Goal: Task Accomplishment & Management: Use online tool/utility

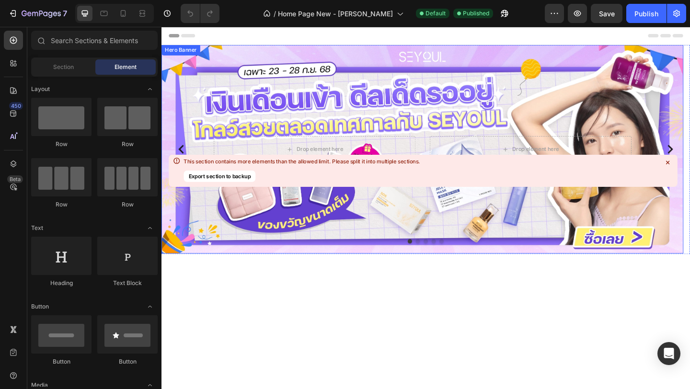
scroll to position [642, 0]
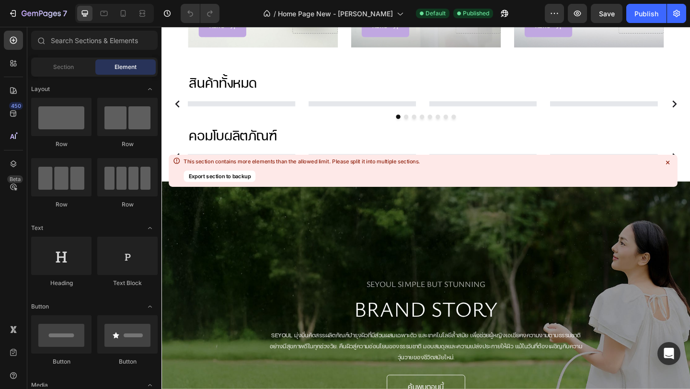
click at [667, 161] on icon at bounding box center [667, 162] width 3 height 3
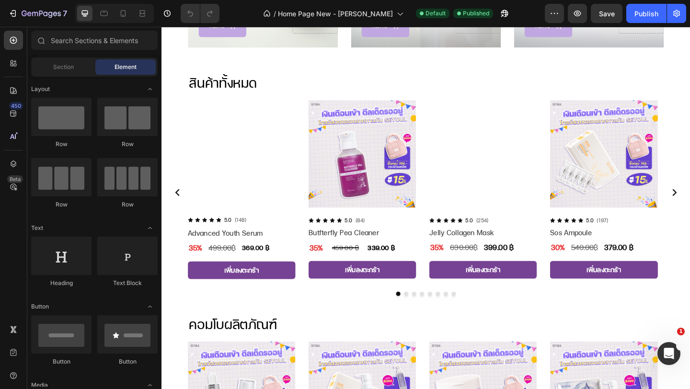
scroll to position [0, 0]
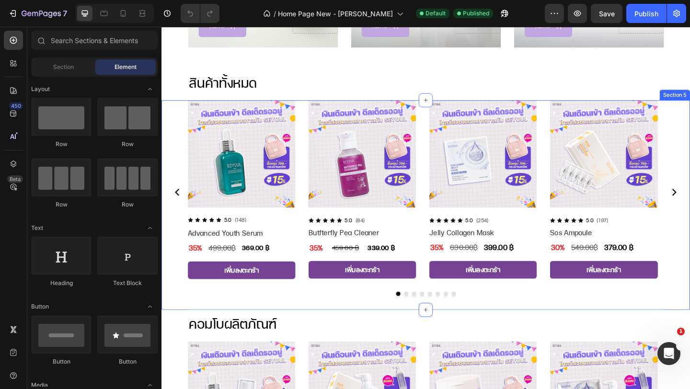
click at [175, 118] on div "Product Images Icon Icon Icon Icon Icon Icon List 5.0 Text Block (148) Text Blo…" at bounding box center [449, 213] width 575 height 213
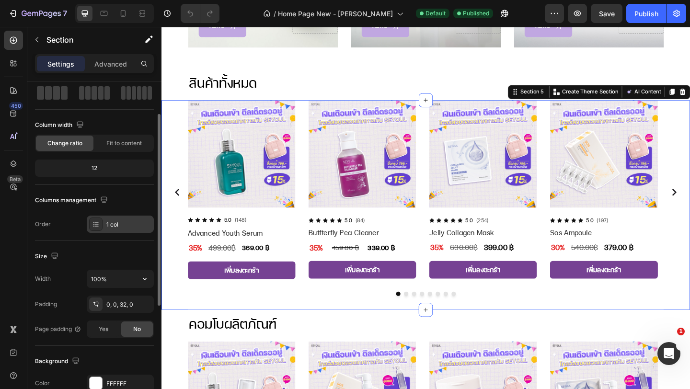
scroll to position [58, 0]
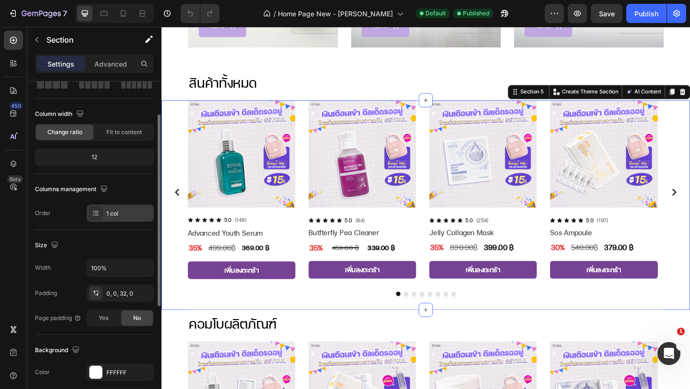
click at [114, 208] on div "1 col" at bounding box center [120, 213] width 67 height 17
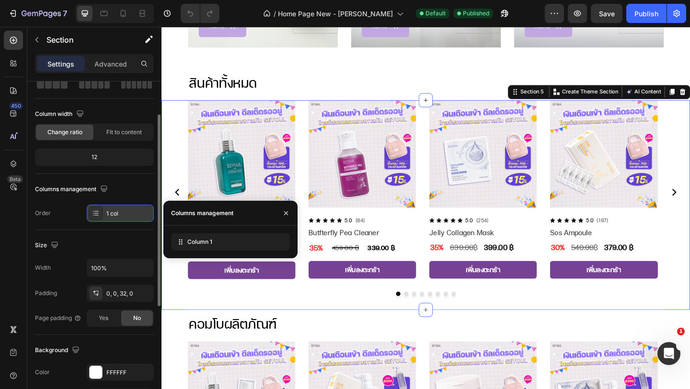
click at [114, 208] on div "1 col" at bounding box center [120, 213] width 67 height 17
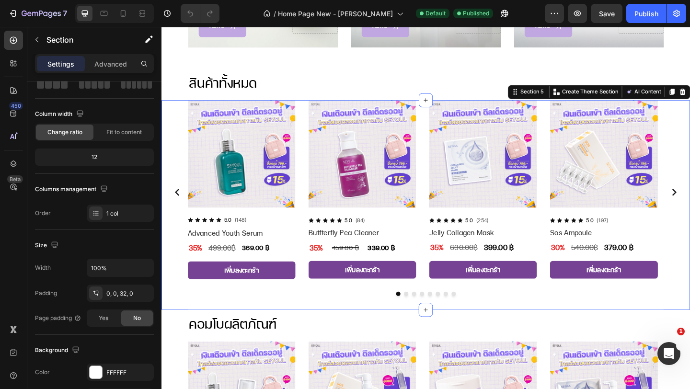
click at [179, 122] on div "Product Images Icon Icon Icon Icon Icon Icon List 5.0 Text Block (148) Text Blo…" at bounding box center [449, 213] width 575 height 213
click at [204, 138] on img at bounding box center [248, 165] width 117 height 117
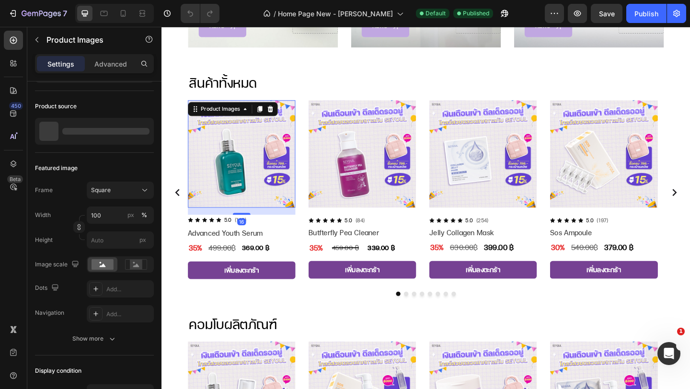
scroll to position [0, 0]
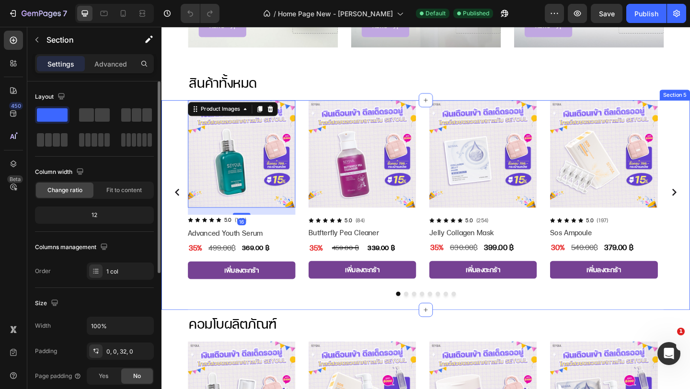
click at [180, 135] on div "Product Images 16 Icon Icon Icon Icon Icon Icon List 5.0 Text Block (148) Text …" at bounding box center [449, 213] width 575 height 213
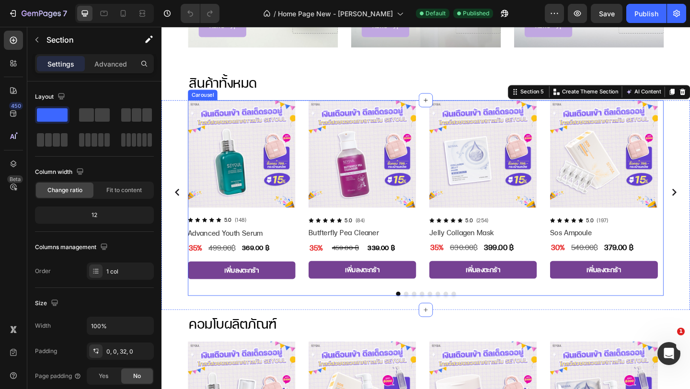
click at [434, 316] on button "Dot" at bounding box center [436, 317] width 5 height 5
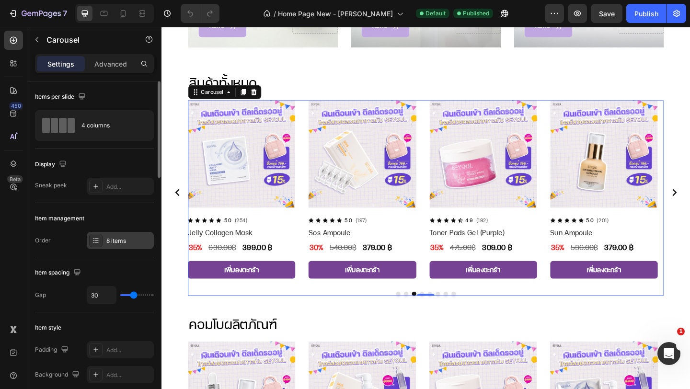
click at [118, 244] on div "8 items" at bounding box center [128, 241] width 45 height 9
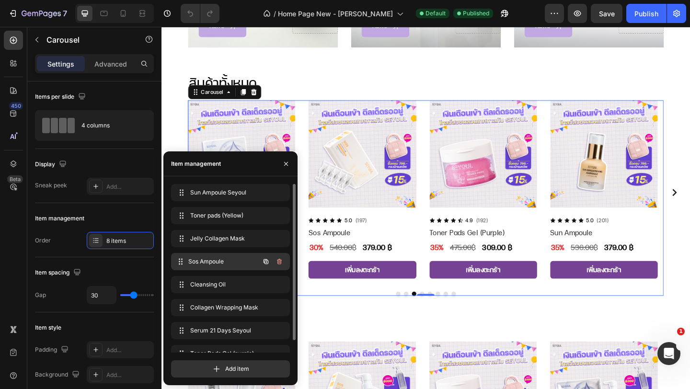
click at [236, 262] on span "Sos Ampoule" at bounding box center [223, 261] width 71 height 9
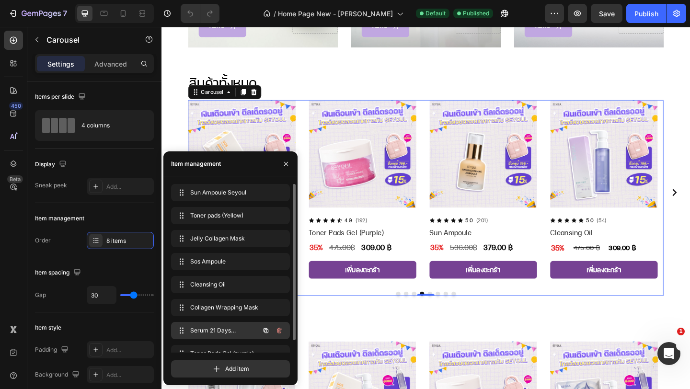
scroll to position [13, 0]
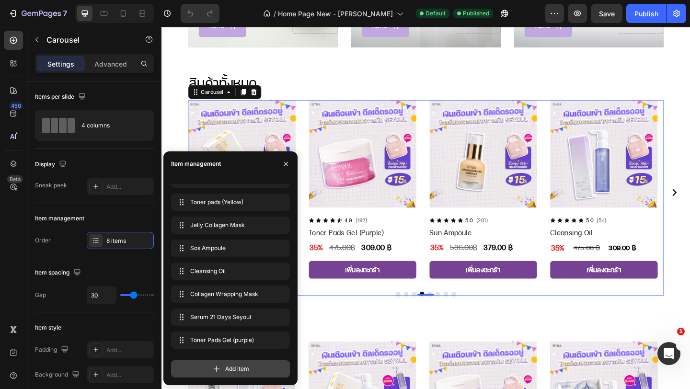
click at [229, 366] on span "Add item" at bounding box center [237, 369] width 24 height 9
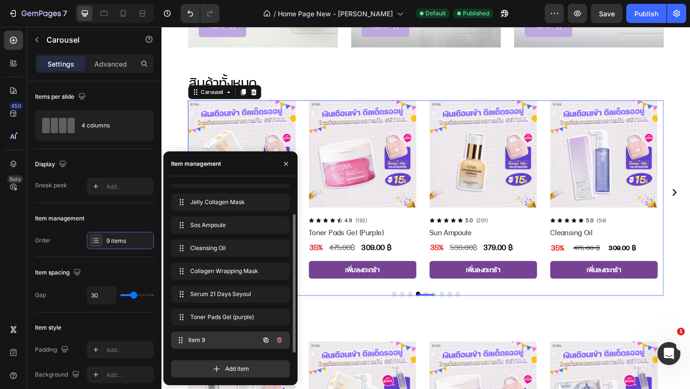
click at [222, 334] on div "Item 9 Item 9" at bounding box center [217, 340] width 84 height 13
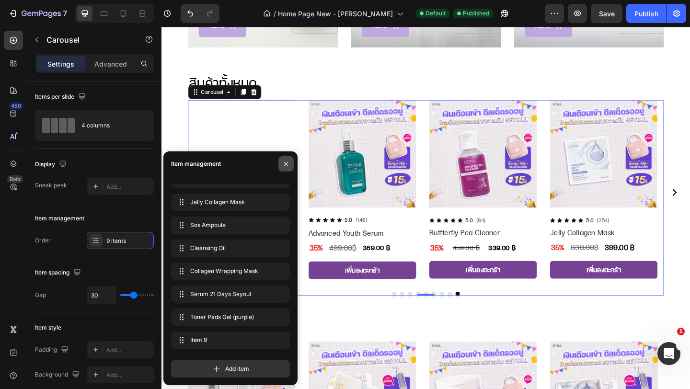
click at [284, 162] on icon "button" at bounding box center [286, 164] width 8 height 8
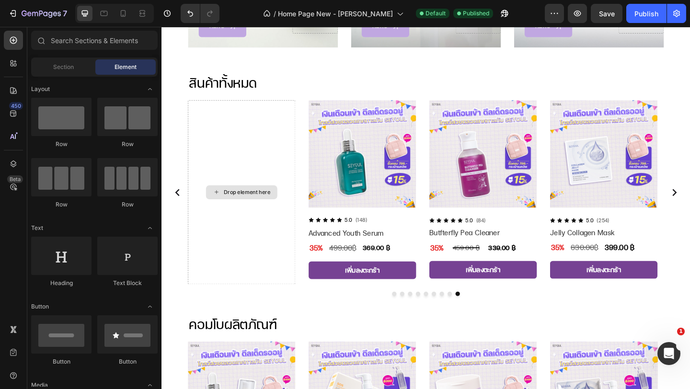
click at [256, 199] on div "Drop element here" at bounding box center [249, 206] width 78 height 15
click at [253, 204] on div "Drop element here" at bounding box center [254, 207] width 51 height 8
click at [236, 217] on div "Drop element here" at bounding box center [248, 207] width 117 height 201
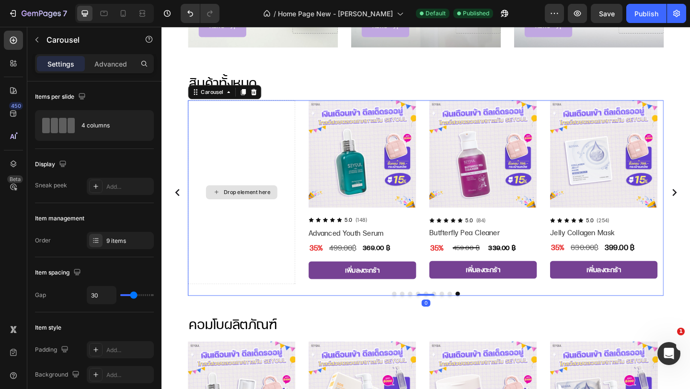
click at [236, 226] on div "Drop element here" at bounding box center [248, 207] width 117 height 201
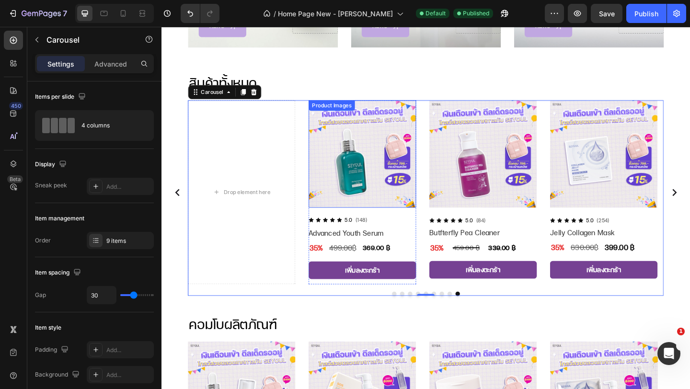
click at [339, 133] on img at bounding box center [380, 165] width 117 height 117
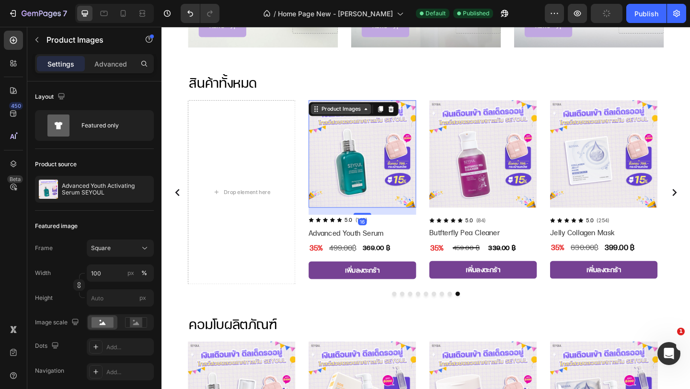
click at [339, 114] on div "Product Images" at bounding box center [357, 116] width 46 height 9
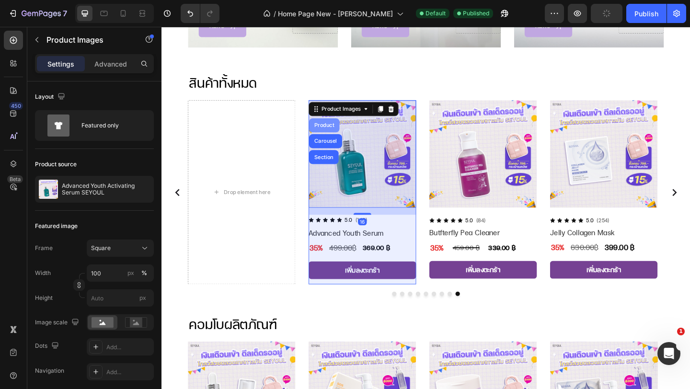
click at [342, 131] on div "Product" at bounding box center [338, 134] width 25 height 6
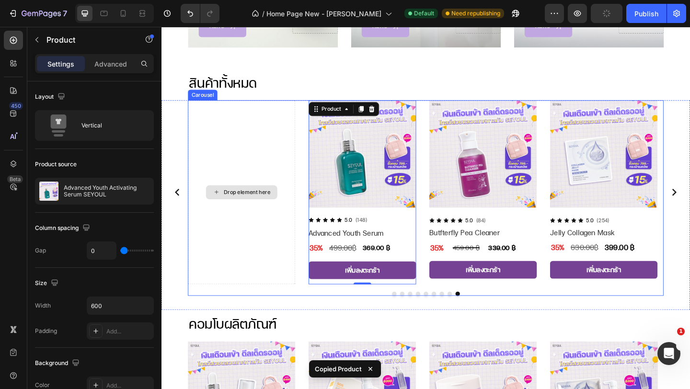
click at [235, 148] on div "Drop element here" at bounding box center [248, 207] width 117 height 201
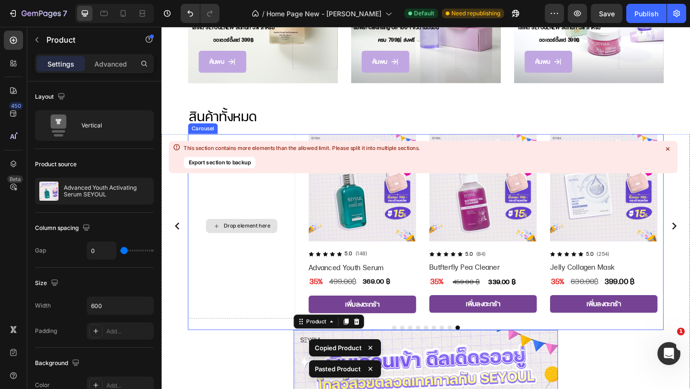
scroll to position [599, 0]
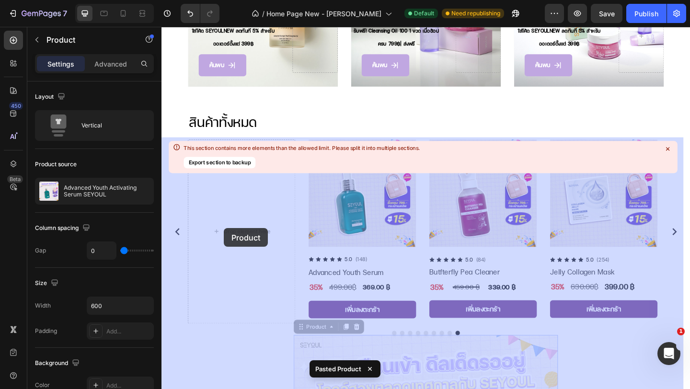
drag, startPoint x: 309, startPoint y: 350, endPoint x: 229, endPoint y: 246, distance: 131.6
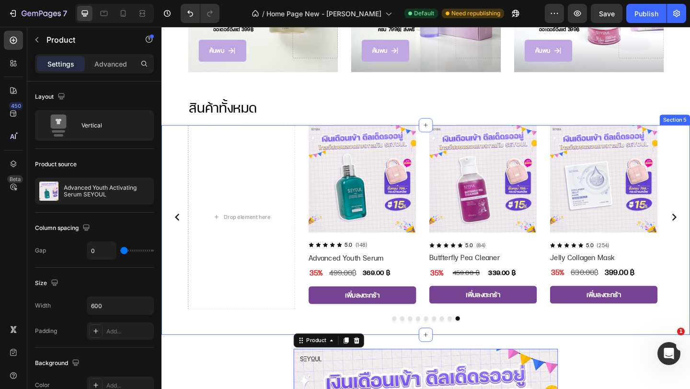
scroll to position [617, 0]
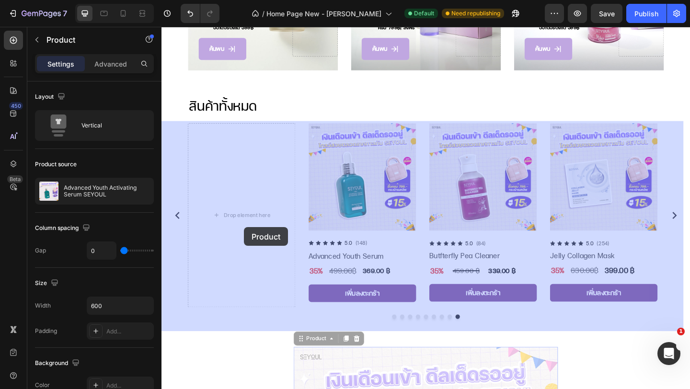
drag, startPoint x: 313, startPoint y: 365, endPoint x: 250, endPoint y: 244, distance: 135.9
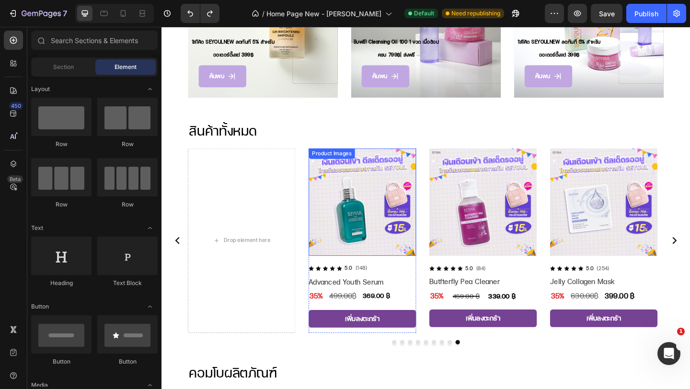
scroll to position [598, 0]
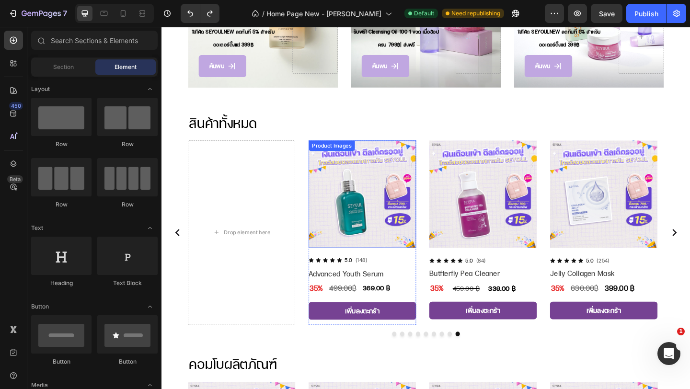
click at [347, 187] on img at bounding box center [380, 209] width 117 height 117
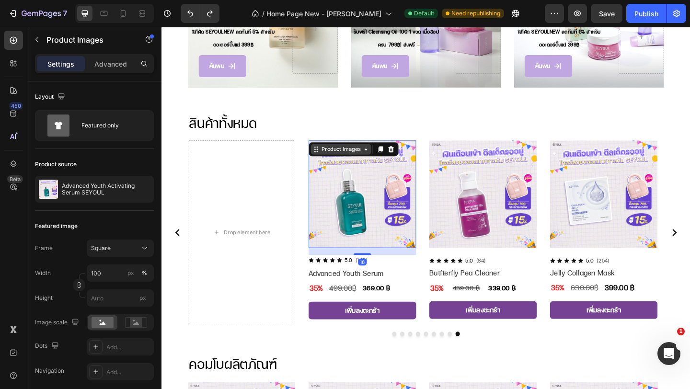
click at [333, 161] on icon at bounding box center [330, 160] width 8 height 8
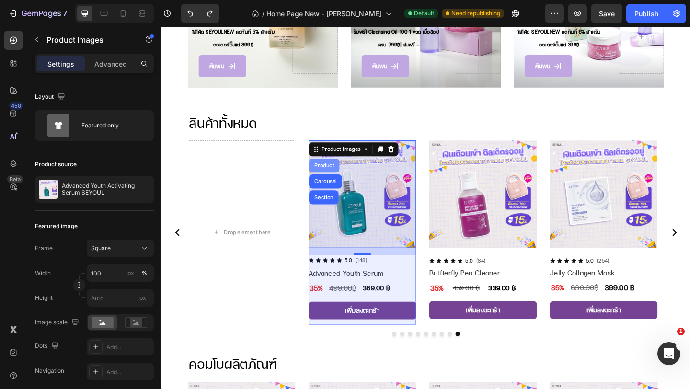
click at [335, 176] on div "Product" at bounding box center [338, 178] width 25 height 6
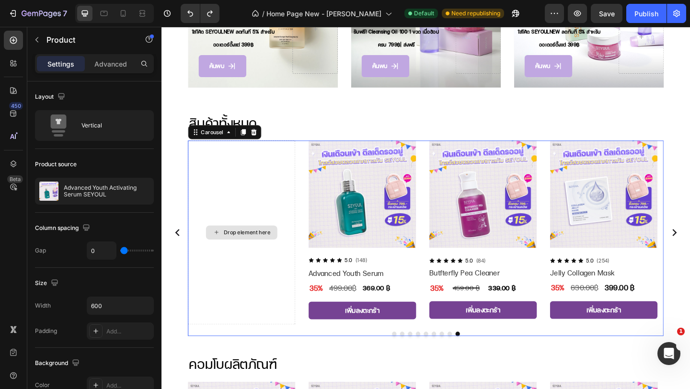
click at [262, 183] on div "Drop element here" at bounding box center [248, 251] width 117 height 201
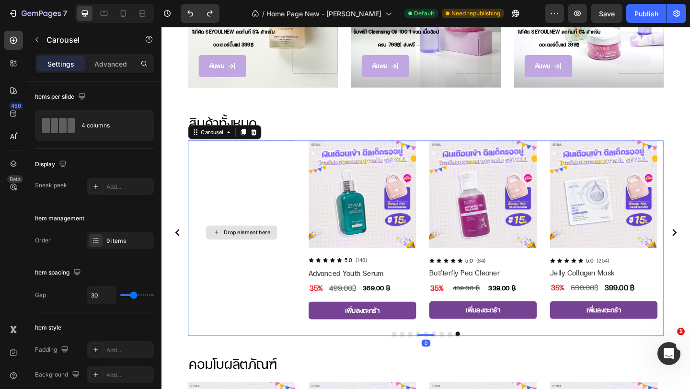
click at [262, 183] on div "Drop element here" at bounding box center [248, 251] width 117 height 201
click at [342, 177] on img at bounding box center [380, 209] width 117 height 117
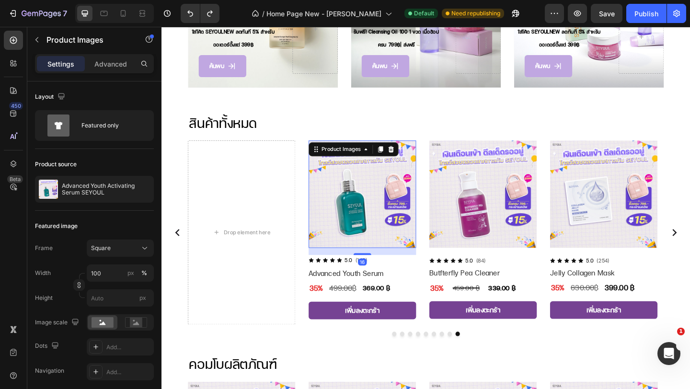
click at [342, 177] on img at bounding box center [380, 209] width 117 height 117
click at [343, 156] on div "Product Images" at bounding box center [357, 160] width 46 height 9
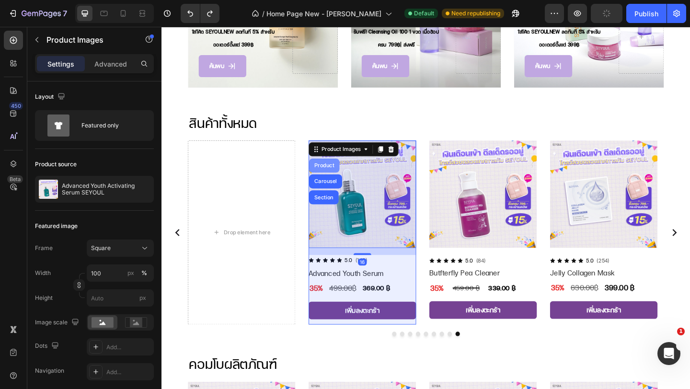
click at [336, 172] on div "Product" at bounding box center [338, 177] width 33 height 15
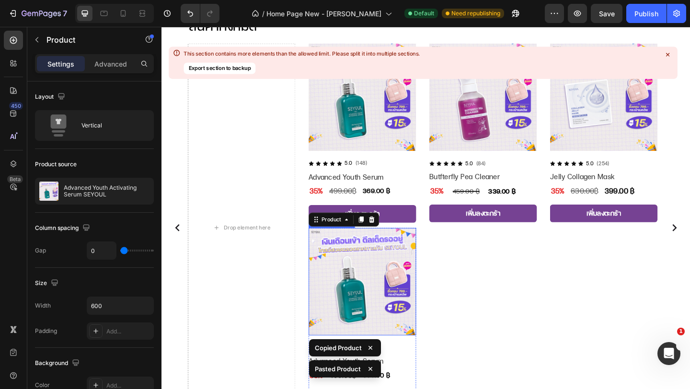
scroll to position [694, 0]
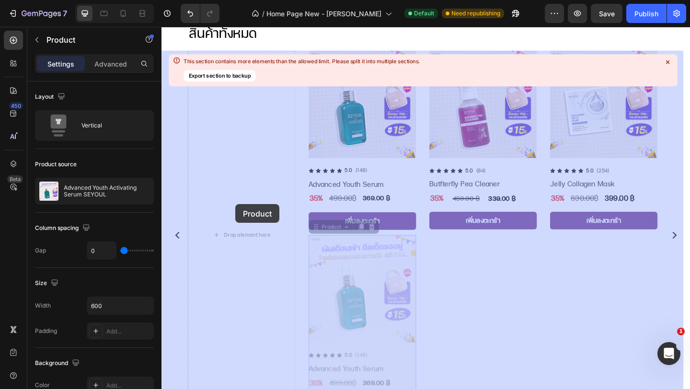
drag, startPoint x: 332, startPoint y: 247, endPoint x: 242, endPoint y: 220, distance: 94.0
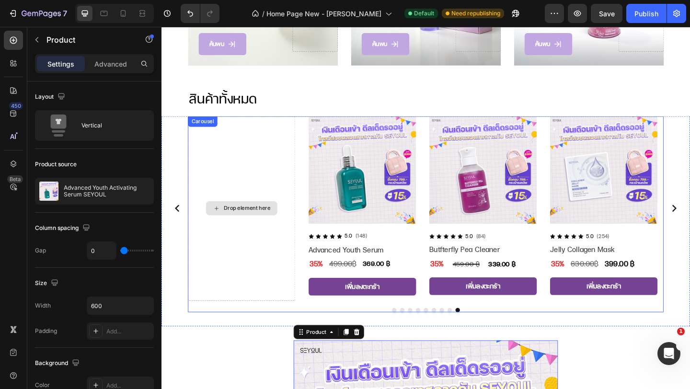
scroll to position [620, 0]
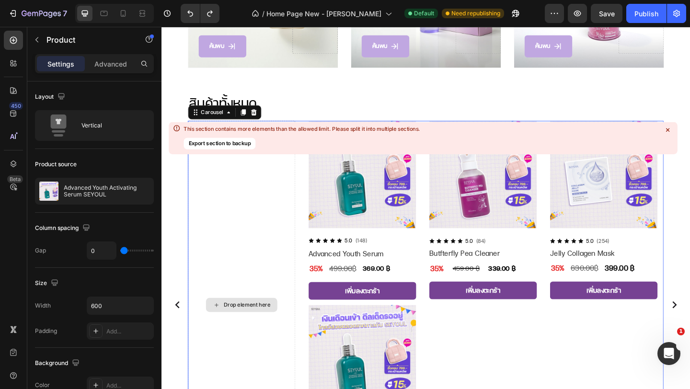
click at [239, 292] on div "Drop element here" at bounding box center [248, 329] width 117 height 401
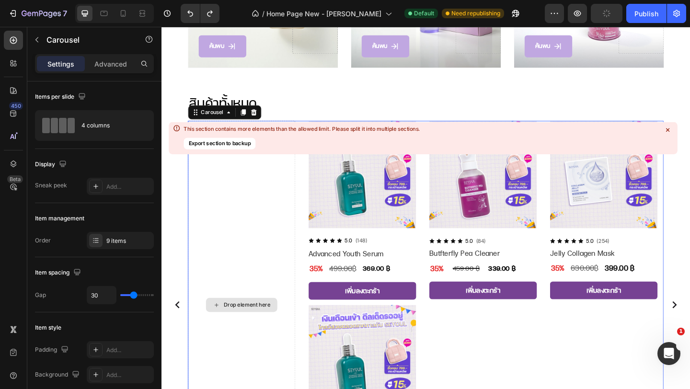
click at [232, 329] on div "Drop element here" at bounding box center [254, 329] width 51 height 8
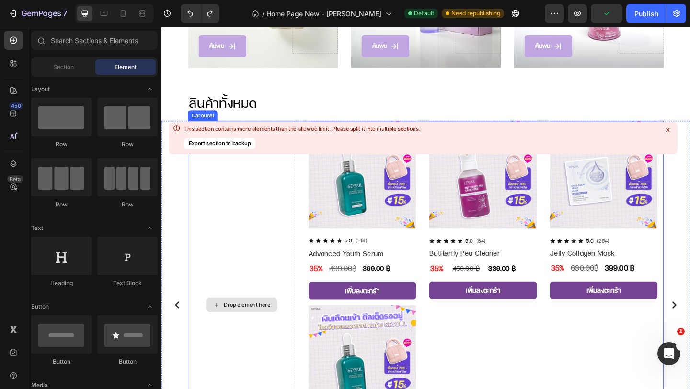
click at [227, 322] on div "Drop element here" at bounding box center [249, 329] width 78 height 15
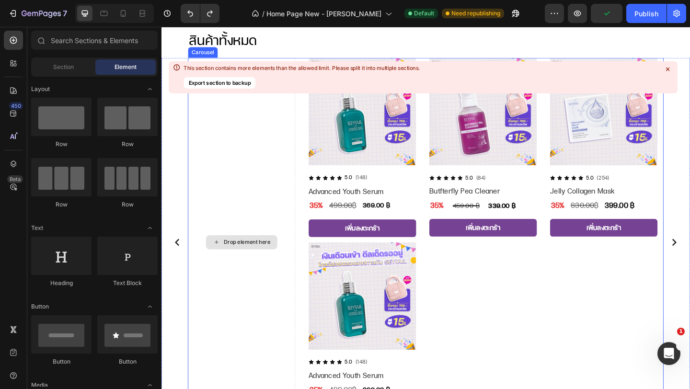
scroll to position [700, 0]
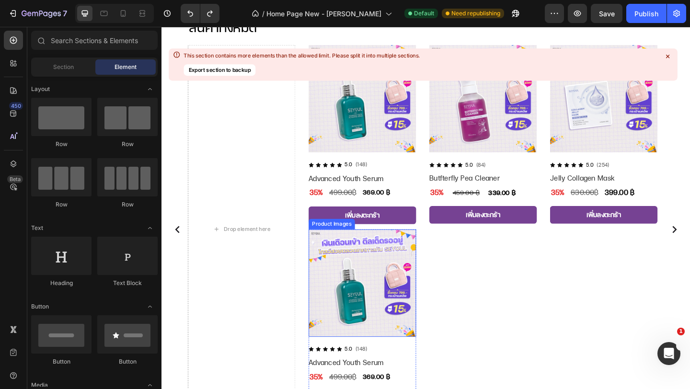
click at [364, 259] on img at bounding box center [380, 305] width 117 height 117
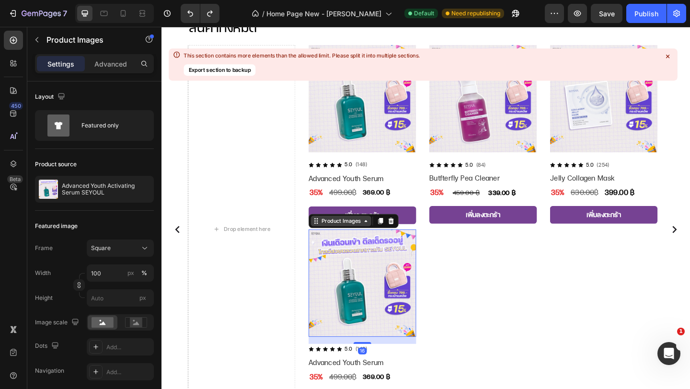
click at [348, 237] on div "Product Images" at bounding box center [357, 238] width 46 height 9
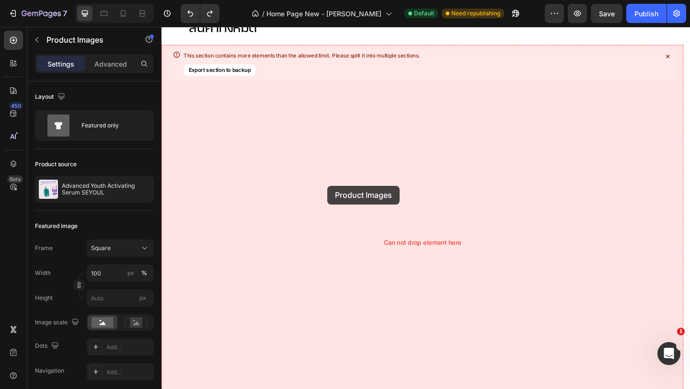
drag, startPoint x: 339, startPoint y: 187, endPoint x: 342, endPoint y: 200, distance: 12.7
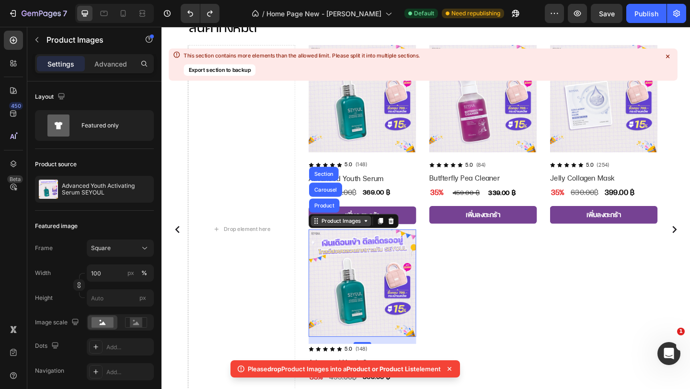
click at [352, 237] on div "Product Images" at bounding box center [357, 238] width 46 height 9
click at [349, 242] on div "Product Images" at bounding box center [357, 238] width 46 height 9
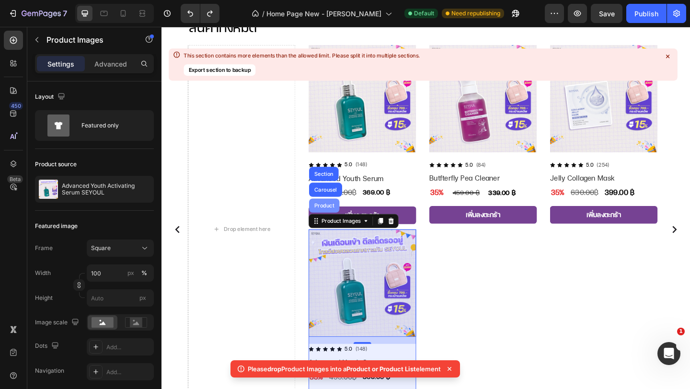
click at [343, 221] on div "Product" at bounding box center [338, 222] width 25 height 6
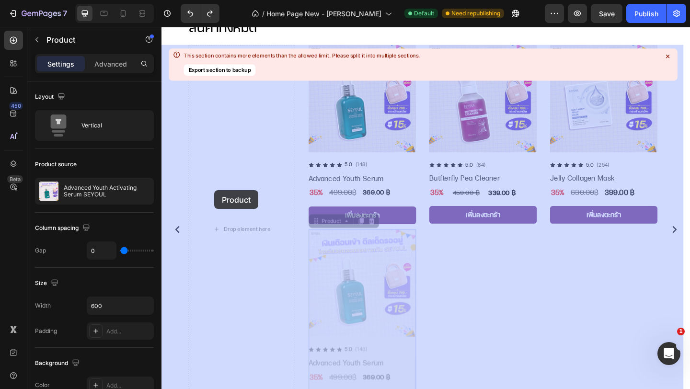
drag, startPoint x: 329, startPoint y: 241, endPoint x: 219, endPoint y: 205, distance: 116.1
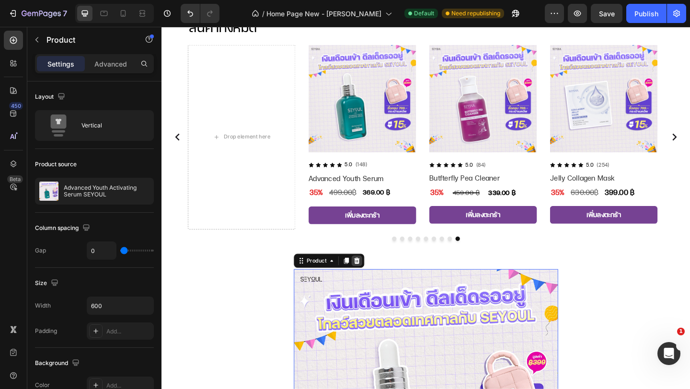
click at [371, 282] on icon at bounding box center [374, 281] width 6 height 7
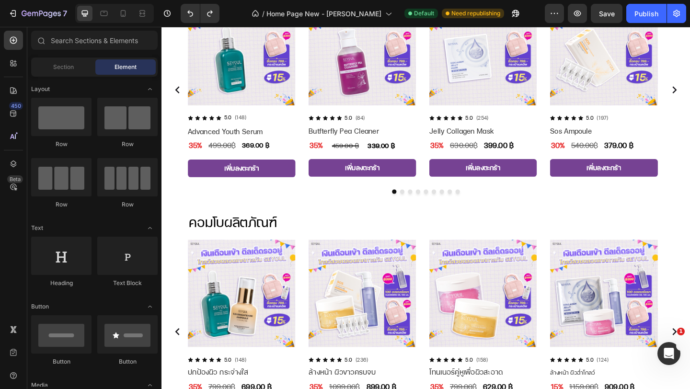
scroll to position [651, 0]
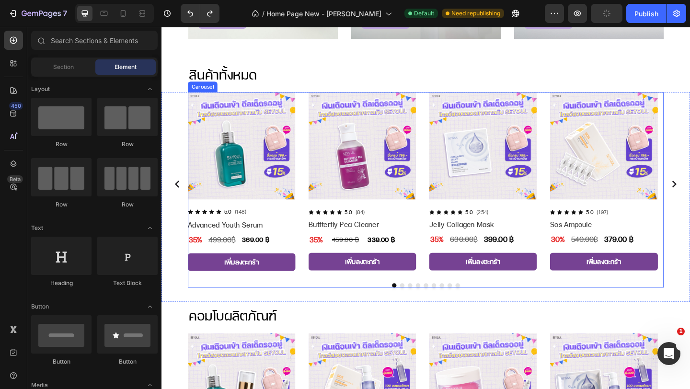
click at [179, 195] on circle "Carousel Back Arrow" at bounding box center [178, 197] width 23 height 23
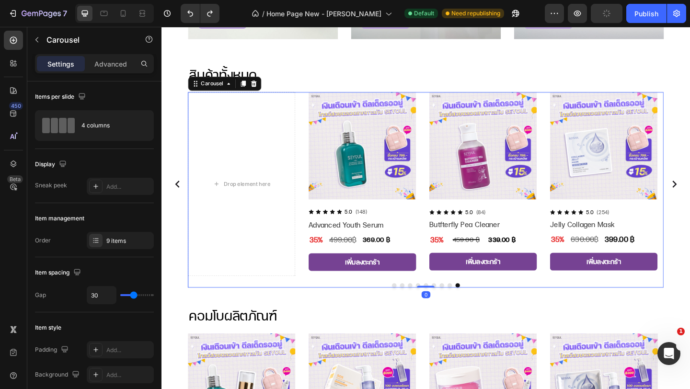
click at [179, 195] on circle "Carousel Back Arrow" at bounding box center [178, 197] width 23 height 23
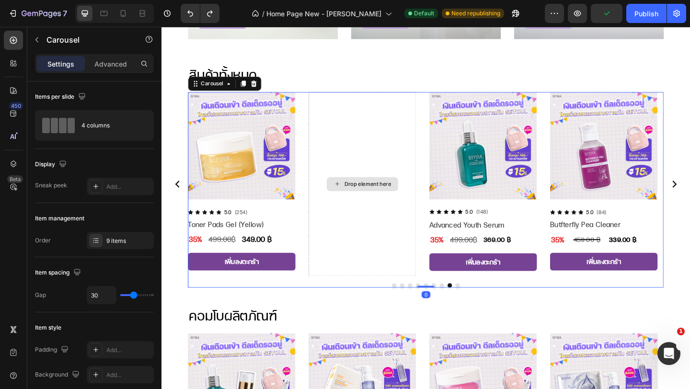
click at [387, 147] on div "Drop element here" at bounding box center [380, 198] width 117 height 201
click at [386, 143] on div "Drop element here" at bounding box center [380, 198] width 117 height 201
click at [122, 12] on icon at bounding box center [123, 14] width 10 height 10
type input "8"
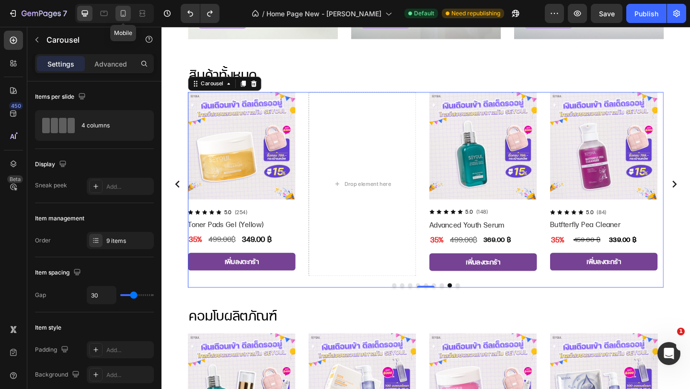
type input "8"
type input "100%"
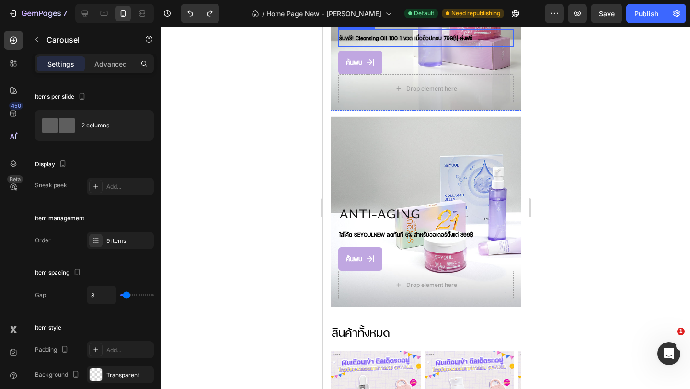
scroll to position [752, 0]
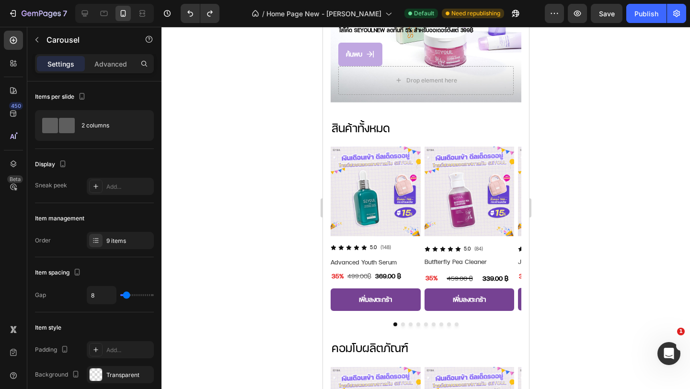
click at [454, 323] on button "Dot" at bounding box center [456, 325] width 4 height 4
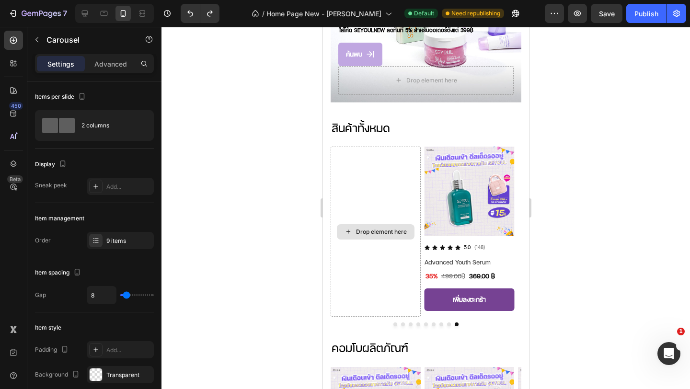
click at [358, 236] on div "Drop element here" at bounding box center [375, 232] width 90 height 171
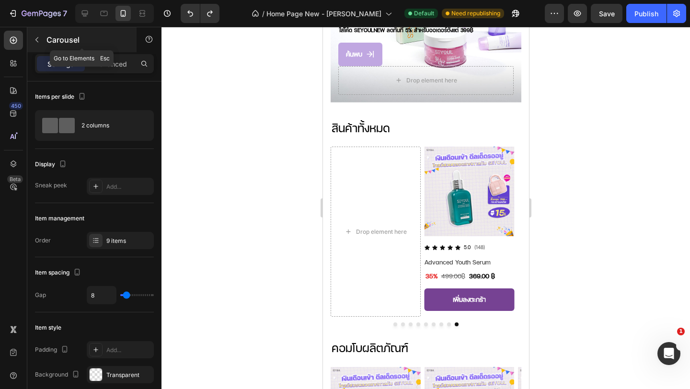
click at [36, 44] on button "button" at bounding box center [36, 39] width 15 height 15
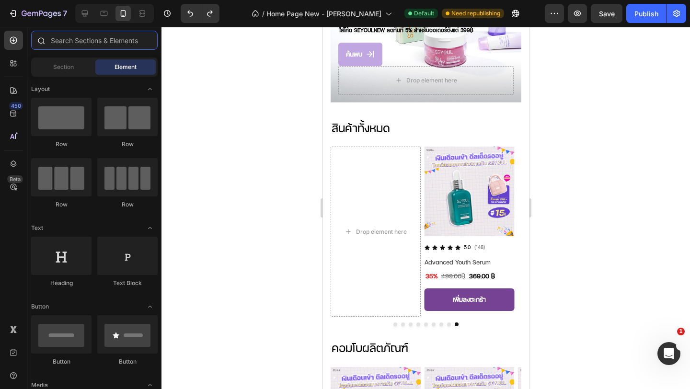
click at [88, 44] on input "text" at bounding box center [94, 40] width 127 height 19
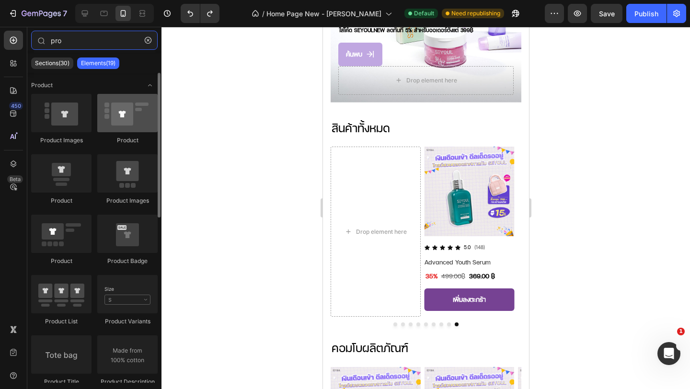
type input "pro"
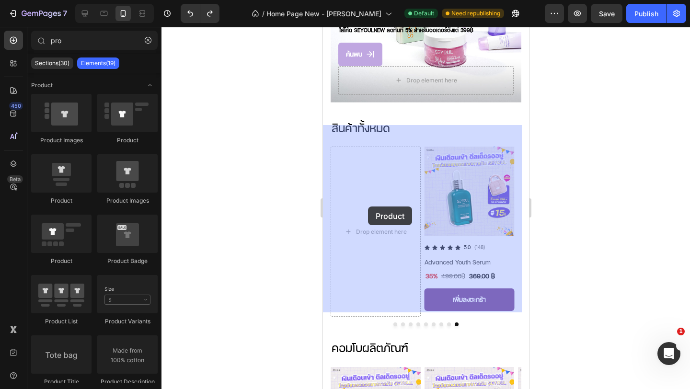
drag, startPoint x: 435, startPoint y: 144, endPoint x: 368, endPoint y: 207, distance: 91.6
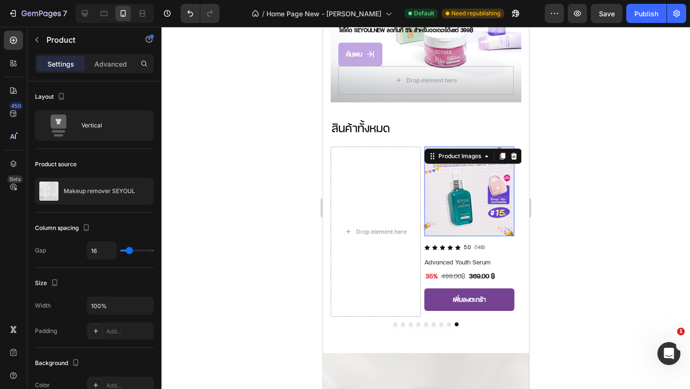
click at [498, 188] on img at bounding box center [469, 192] width 90 height 90
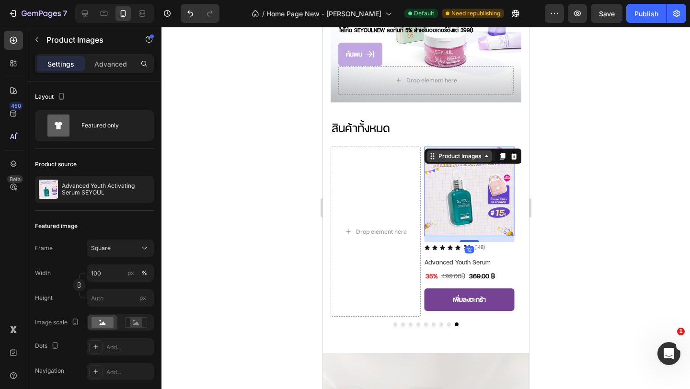
click at [434, 152] on icon at bounding box center [433, 156] width 8 height 8
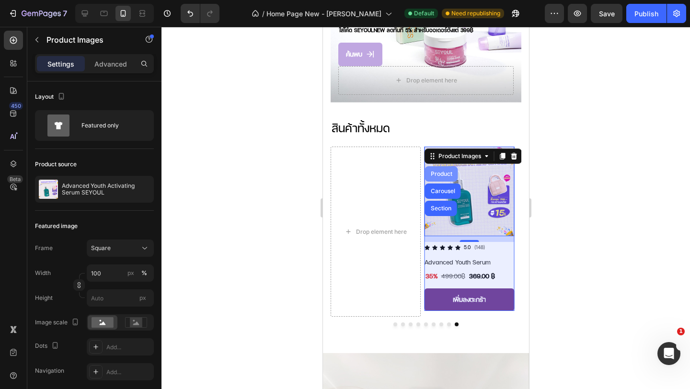
click at [434, 171] on div "Product" at bounding box center [441, 174] width 25 height 6
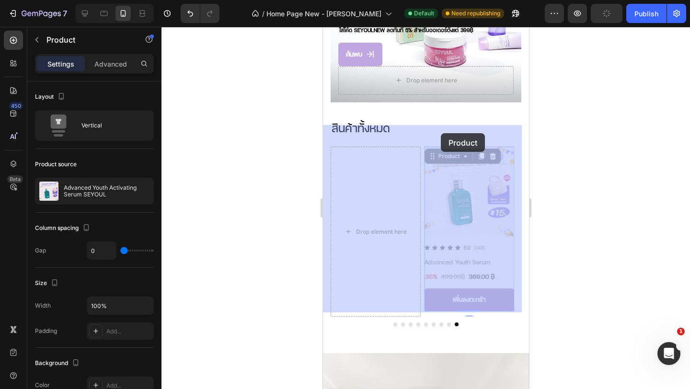
drag, startPoint x: 434, startPoint y: 137, endPoint x: 440, endPoint y: 133, distance: 7.1
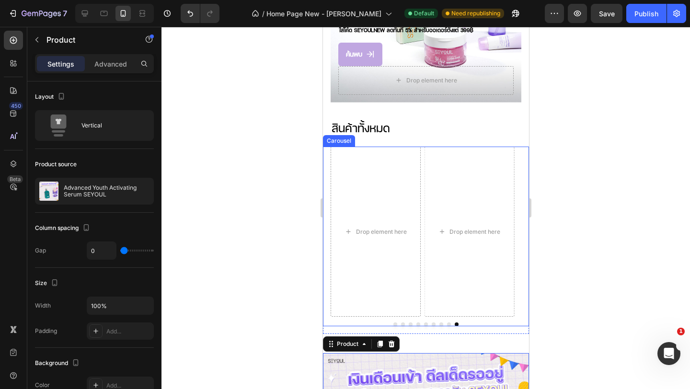
click at [447, 323] on button "Dot" at bounding box center [449, 325] width 4 height 4
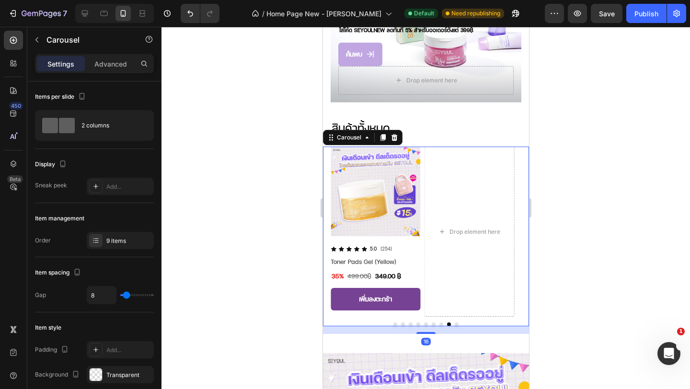
click at [454, 323] on button "Dot" at bounding box center [456, 325] width 4 height 4
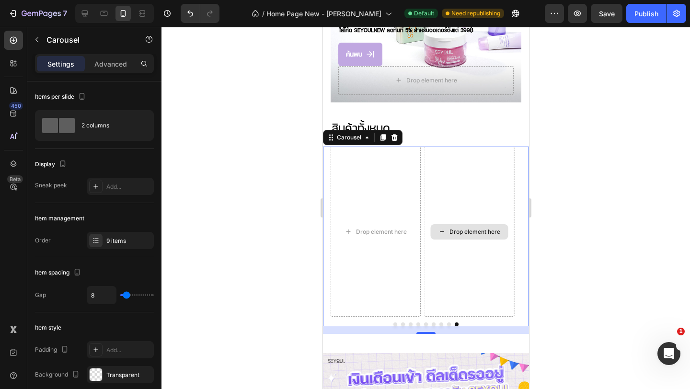
click at [443, 241] on div "Drop element here" at bounding box center [469, 232] width 90 height 171
click at [452, 162] on div "Drop element here" at bounding box center [469, 232] width 90 height 171
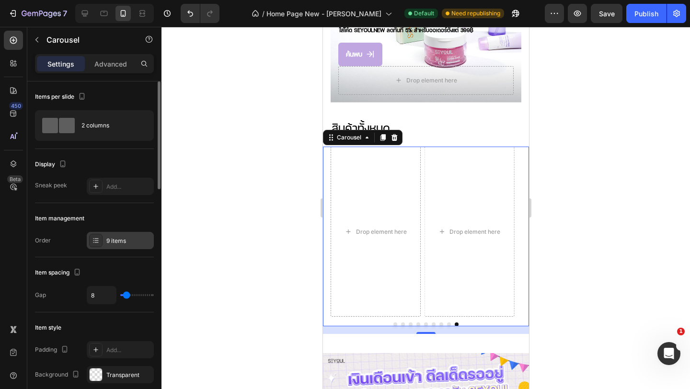
click at [123, 238] on div "9 items" at bounding box center [128, 241] width 45 height 9
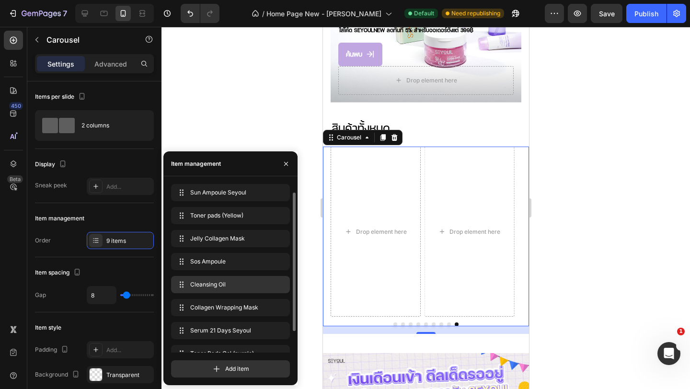
scroll to position [36, 0]
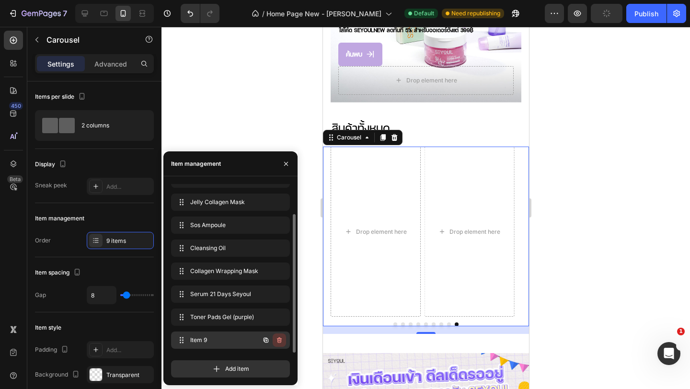
click at [279, 340] on icon "button" at bounding box center [280, 340] width 8 height 8
click at [273, 340] on div "Delete" at bounding box center [273, 340] width 18 height 9
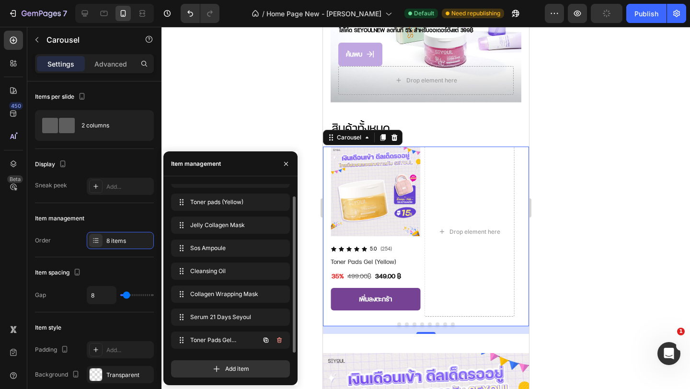
scroll to position [13, 0]
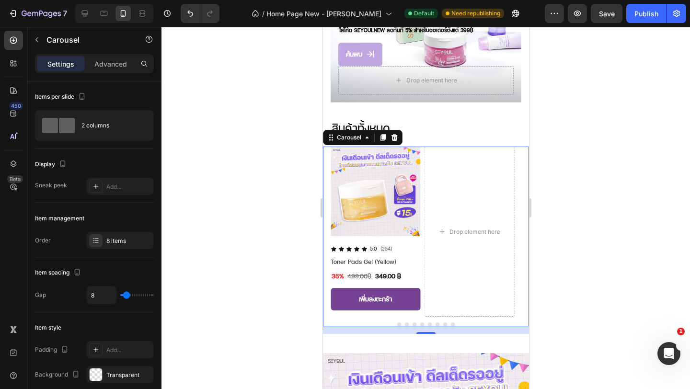
click at [446, 323] on div at bounding box center [425, 325] width 191 height 4
click at [397, 323] on button "Dot" at bounding box center [399, 325] width 4 height 4
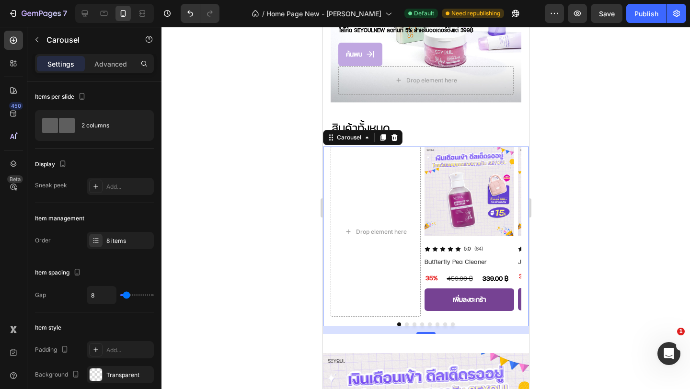
click at [405, 323] on button "Dot" at bounding box center [407, 325] width 4 height 4
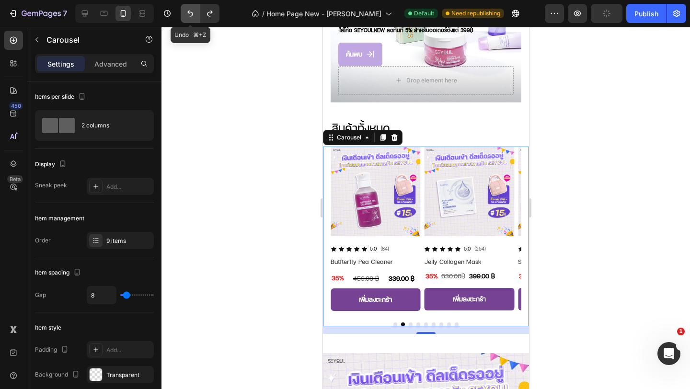
click at [192, 13] on icon "Undo/Redo" at bounding box center [190, 14] width 10 height 10
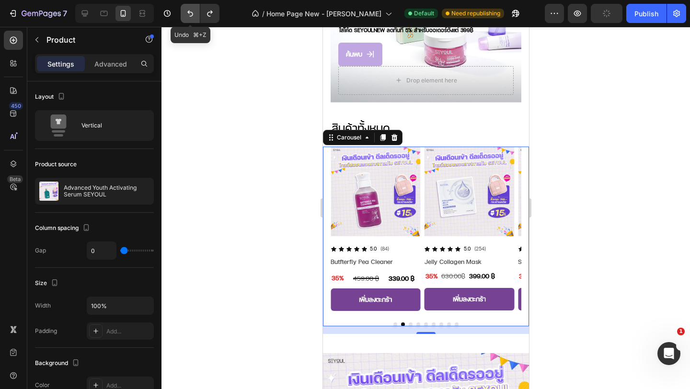
click at [192, 13] on icon "Undo/Redo" at bounding box center [190, 14] width 10 height 10
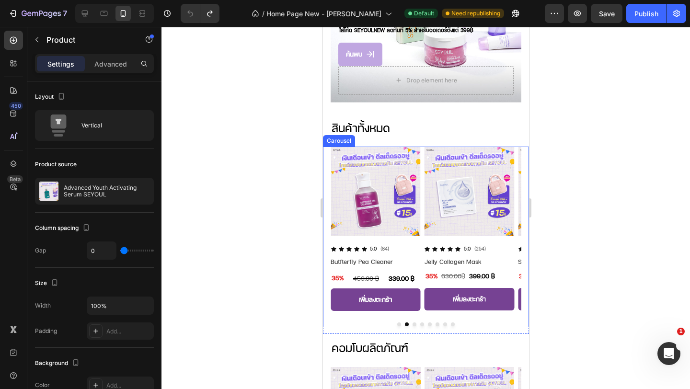
click at [397, 323] on button "Dot" at bounding box center [399, 325] width 4 height 4
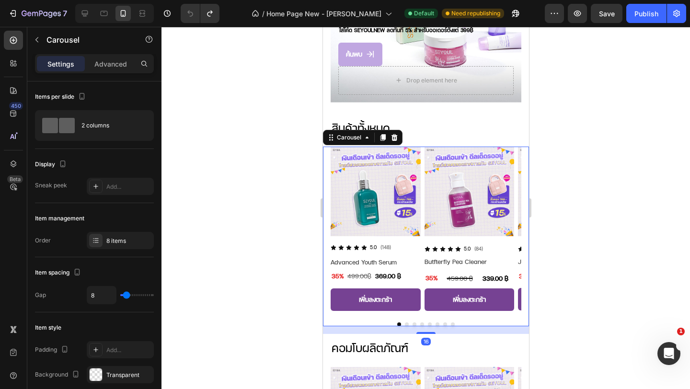
click at [451, 323] on button "Dot" at bounding box center [453, 325] width 4 height 4
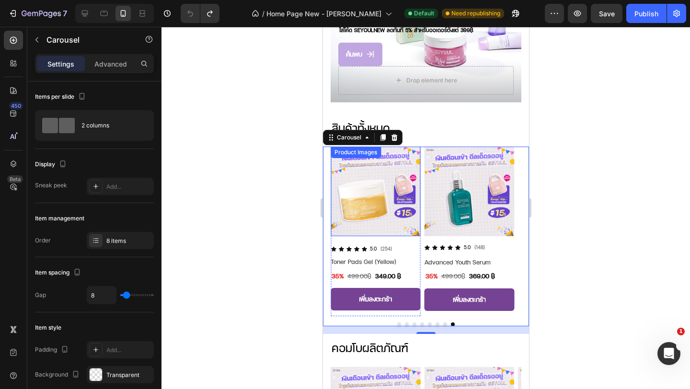
click at [359, 176] on img at bounding box center [375, 192] width 90 height 90
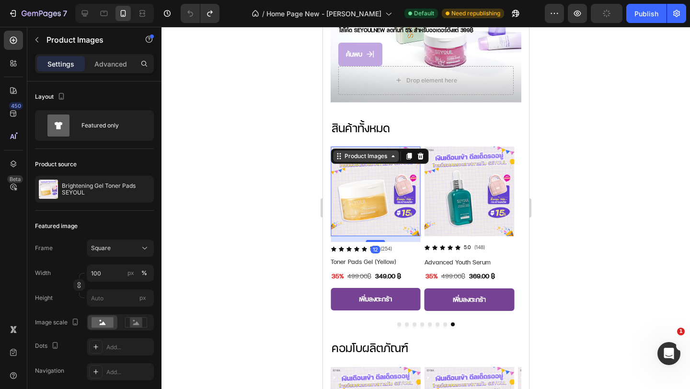
click at [347, 152] on div "Product Images" at bounding box center [365, 156] width 46 height 9
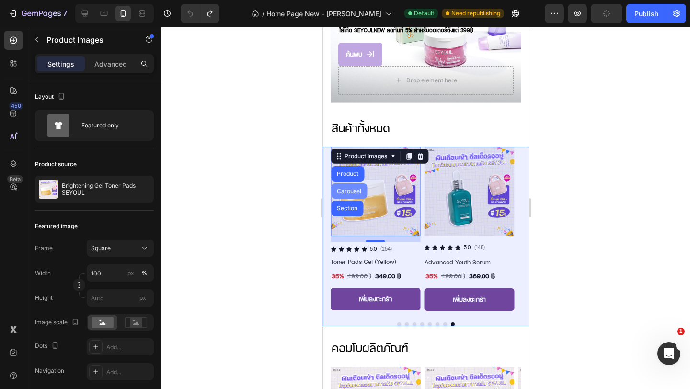
click at [346, 188] on div "Carousel" at bounding box center [349, 191] width 28 height 6
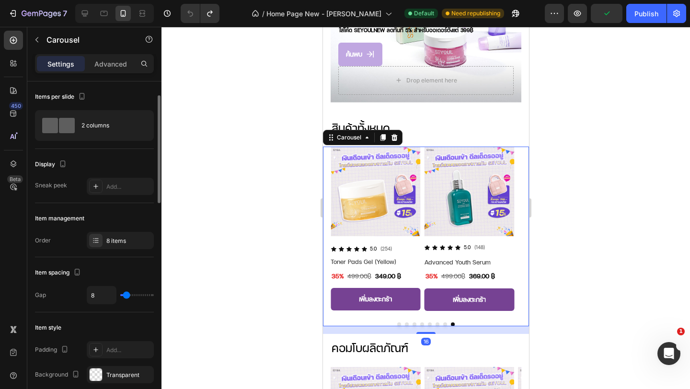
scroll to position [40, 0]
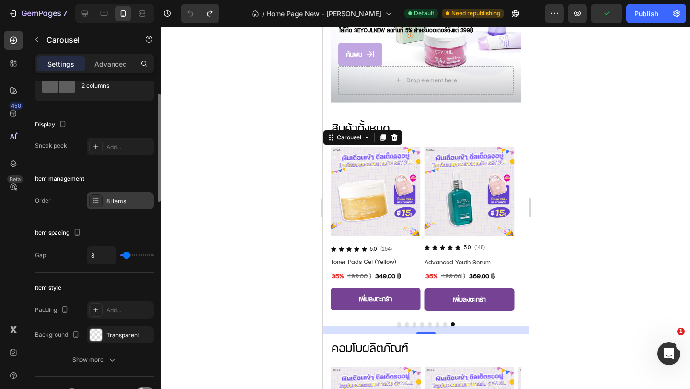
click at [116, 203] on div "8 items" at bounding box center [128, 201] width 45 height 9
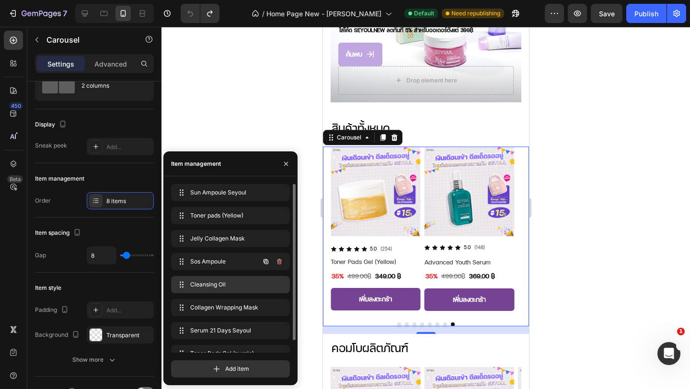
scroll to position [13, 0]
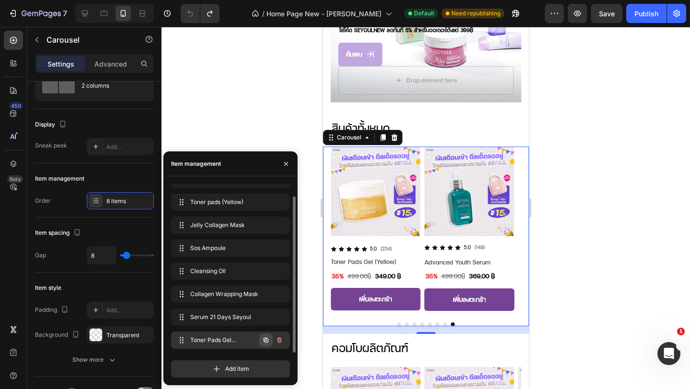
click at [265, 340] on icon "button" at bounding box center [266, 340] width 8 height 8
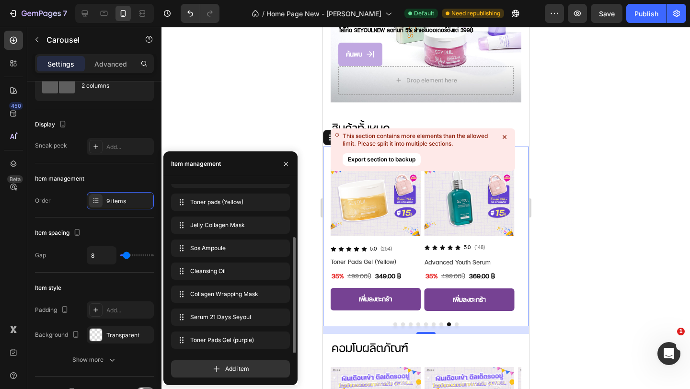
scroll to position [36, 0]
click at [235, 340] on span "Item 9" at bounding box center [223, 340] width 71 height 9
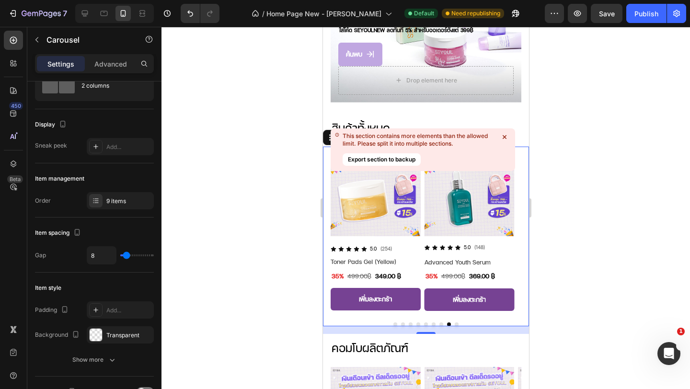
click at [503, 136] on icon at bounding box center [505, 137] width 4 height 4
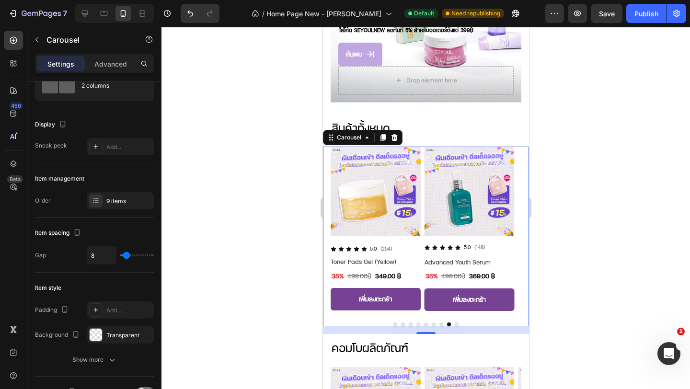
click at [454, 323] on button "Dot" at bounding box center [456, 325] width 4 height 4
click at [439, 323] on button "Dot" at bounding box center [441, 325] width 4 height 4
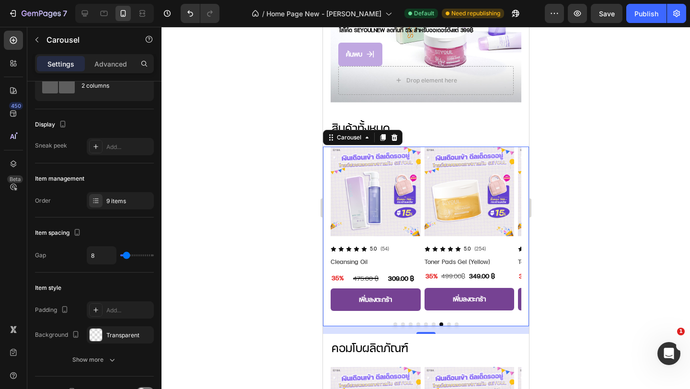
click at [454, 323] on button "Dot" at bounding box center [456, 325] width 4 height 4
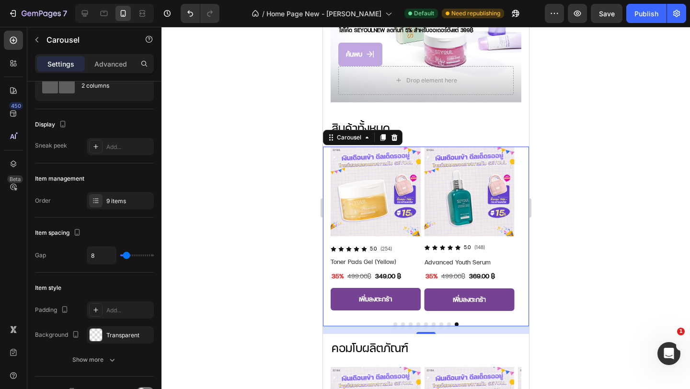
click at [393, 323] on button "Dot" at bounding box center [395, 325] width 4 height 4
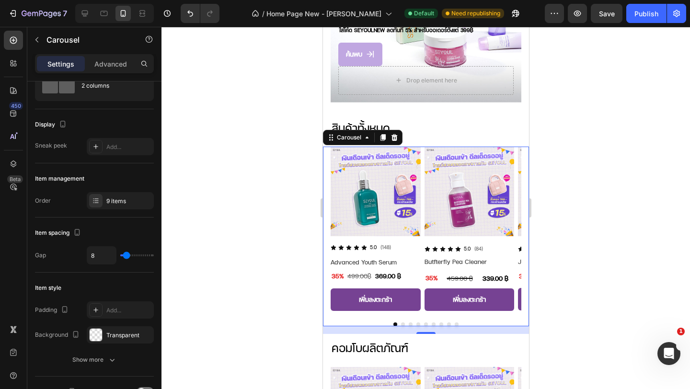
click at [401, 323] on button "Dot" at bounding box center [403, 325] width 4 height 4
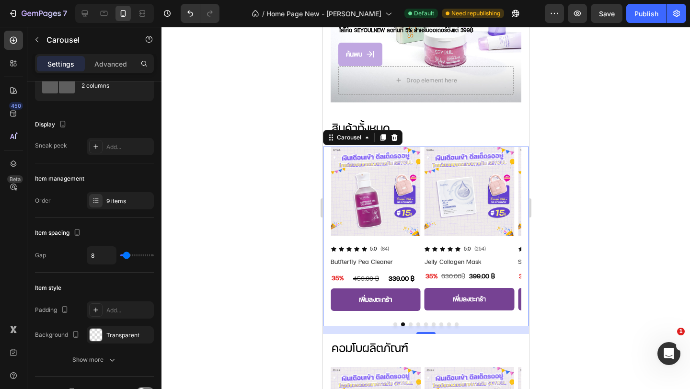
click at [445, 323] on div at bounding box center [425, 325] width 191 height 4
click at [447, 323] on button "Dot" at bounding box center [449, 325] width 4 height 4
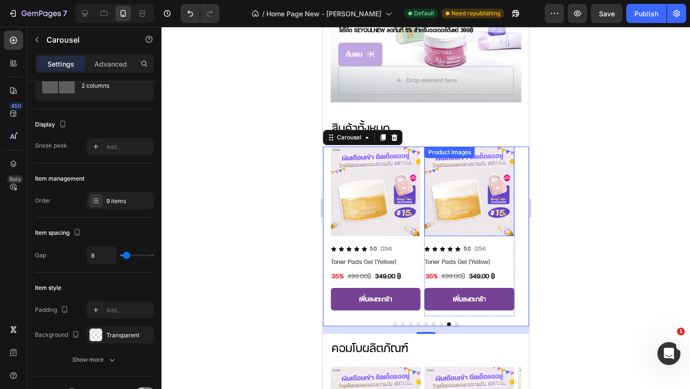
click at [459, 189] on img at bounding box center [469, 192] width 90 height 90
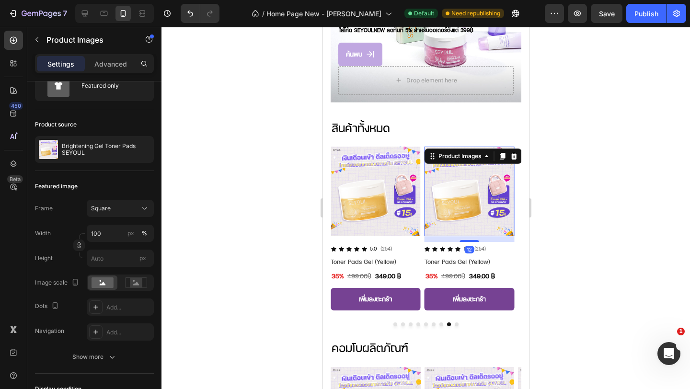
scroll to position [0, 0]
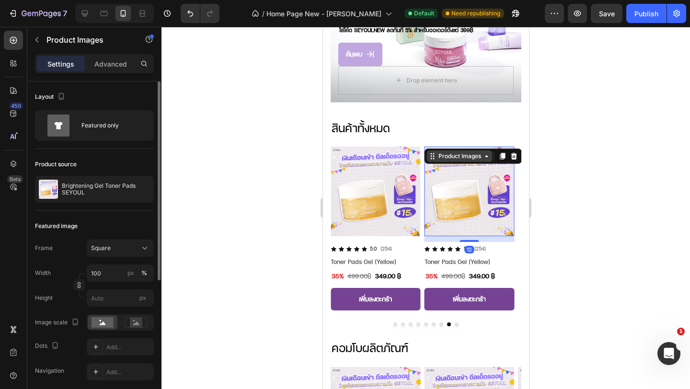
click at [447, 152] on div "Product Images" at bounding box center [459, 156] width 46 height 9
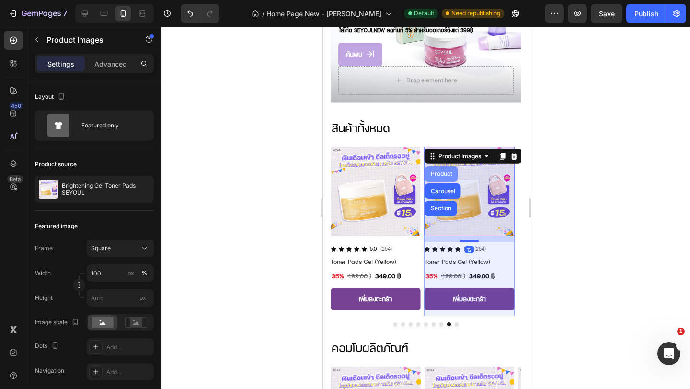
click at [443, 171] on div "Product" at bounding box center [441, 174] width 25 height 6
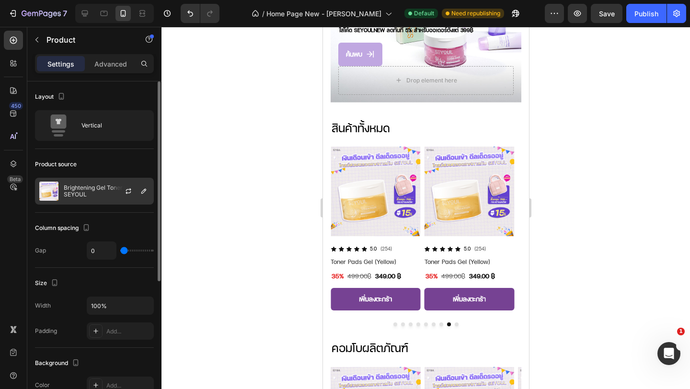
click at [93, 198] on div "Brightening Gel Toner Pads SEYOUL" at bounding box center [94, 191] width 119 height 27
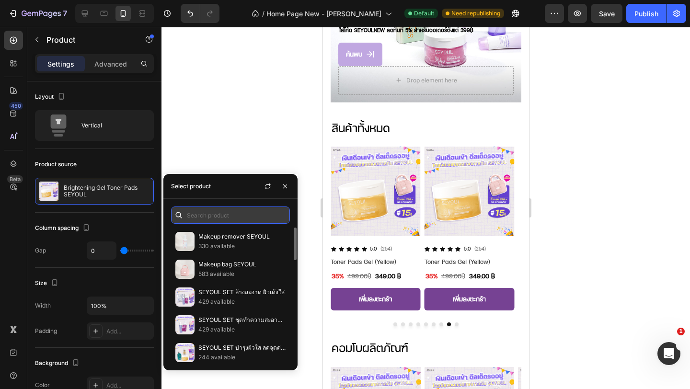
click at [228, 217] on input "text" at bounding box center [230, 215] width 119 height 17
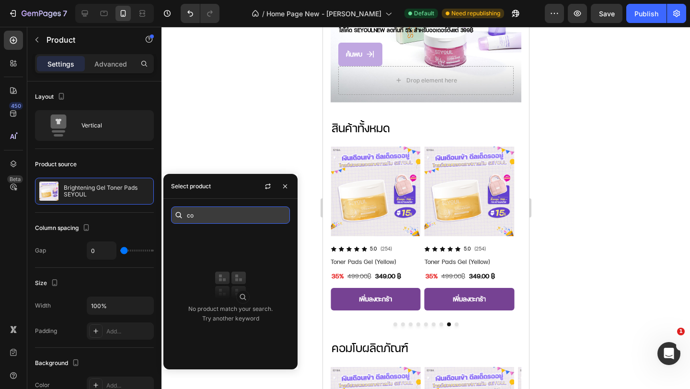
type input "c"
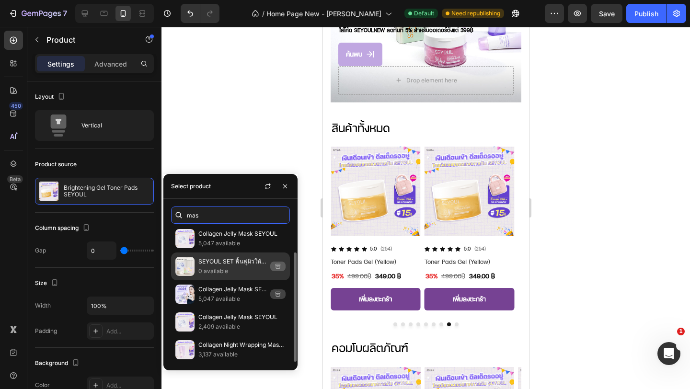
scroll to position [32, 0]
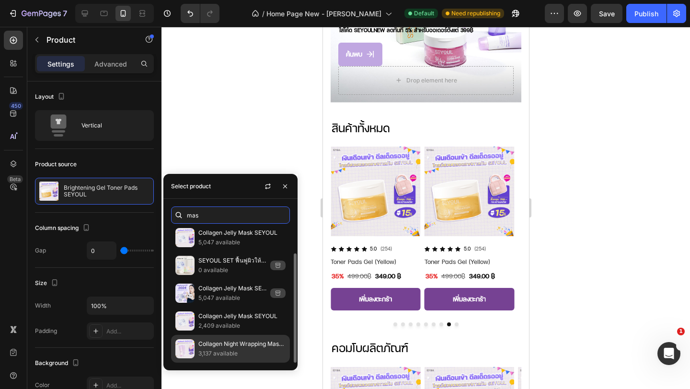
type input "mas"
click at [231, 345] on p "Collagen Night Wrapping Mask SEYOUL" at bounding box center [241, 344] width 87 height 10
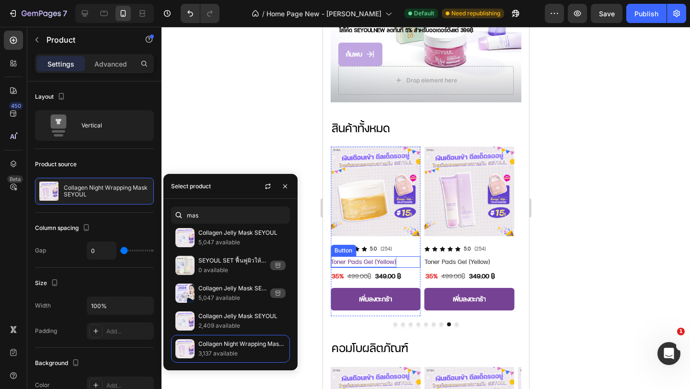
click at [352, 256] on p "Toner Pads Gel (Yellow)" at bounding box center [363, 261] width 66 height 11
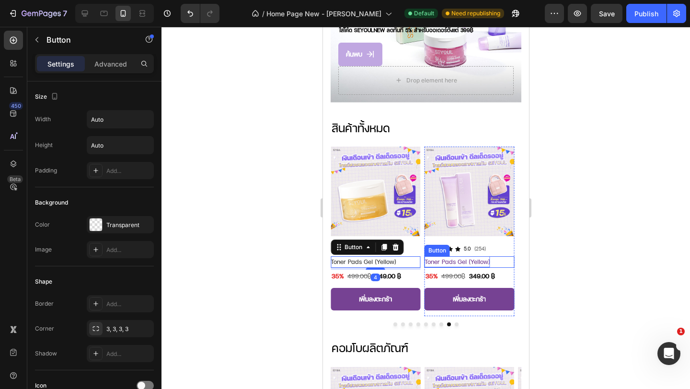
click at [450, 256] on p "Toner Pads Gel (Yellow)" at bounding box center [457, 261] width 66 height 11
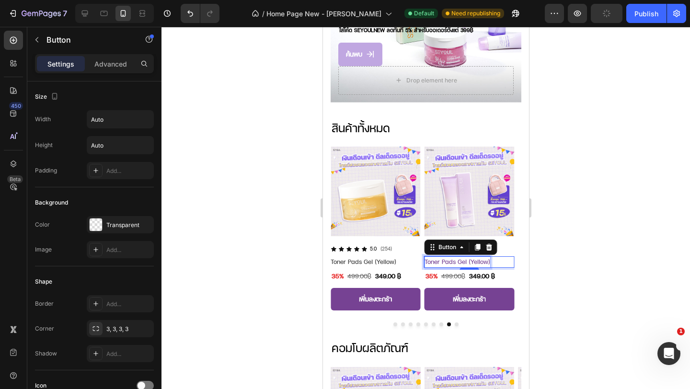
click at [470, 256] on p "Toner Pads Gel (Yellow)" at bounding box center [457, 261] width 66 height 11
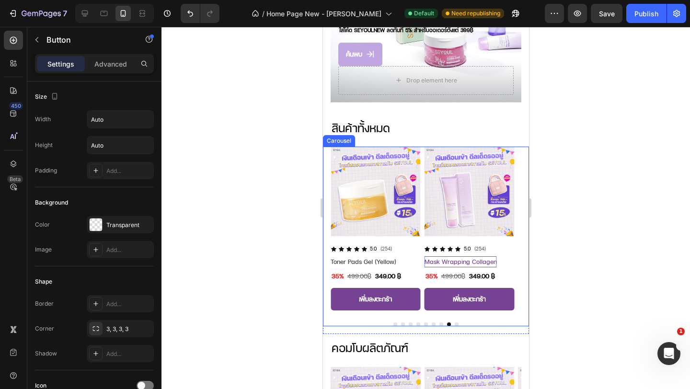
click at [292, 235] on div at bounding box center [426, 208] width 529 height 362
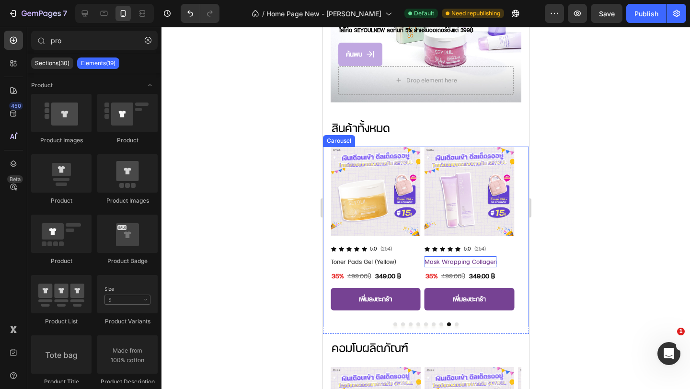
click at [440, 256] on p "Mask Wrapping Collagen" at bounding box center [460, 261] width 72 height 11
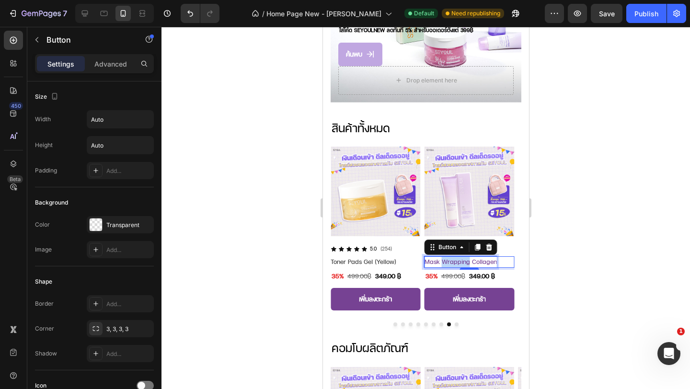
click at [465, 256] on p "Mask Wrapping Collagen" at bounding box center [460, 261] width 72 height 11
click at [269, 268] on div at bounding box center [426, 208] width 529 height 362
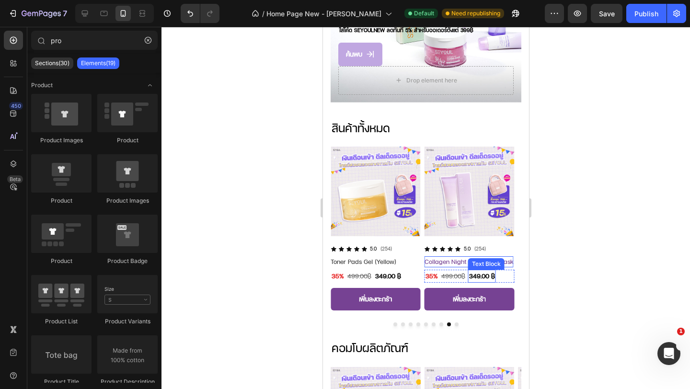
click at [475, 271] on p "349.00 ฿" at bounding box center [482, 276] width 26 height 11
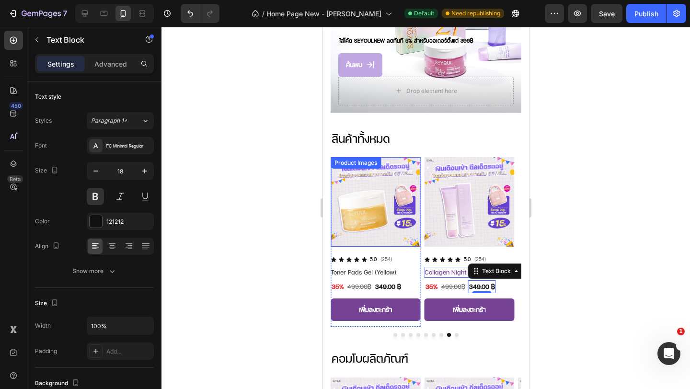
scroll to position [744, 0]
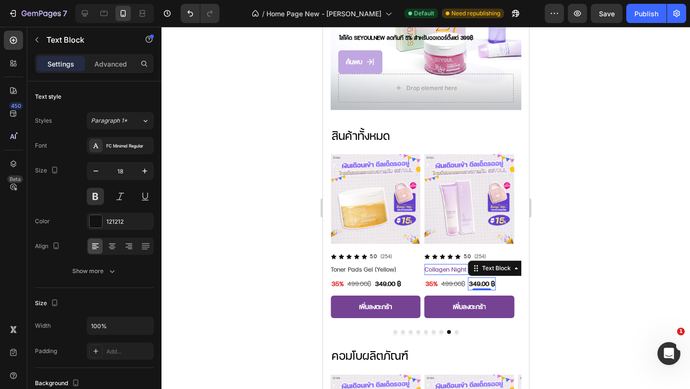
click at [483, 278] on p "349.00 ฿" at bounding box center [482, 283] width 26 height 11
click at [477, 278] on p "349.00 ฿" at bounding box center [482, 283] width 26 height 11
click at [449, 279] on s "499.00" at bounding box center [451, 283] width 20 height 9
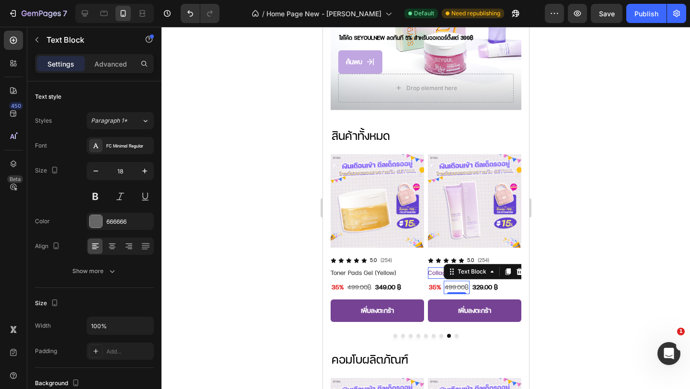
scroll to position [758, 0]
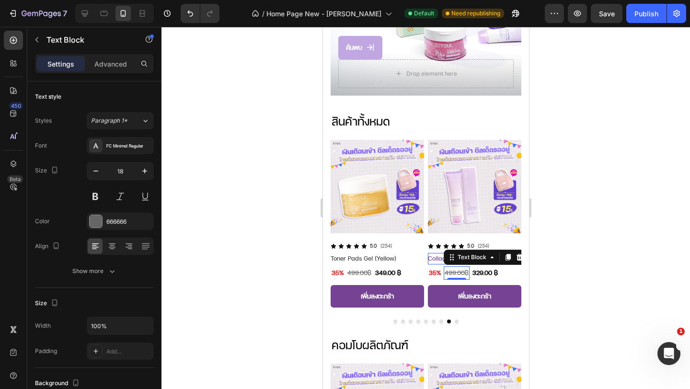
click at [457, 273] on s "499.00" at bounding box center [454, 272] width 20 height 9
click at [432, 272] on p "35%" at bounding box center [435, 272] width 12 height 11
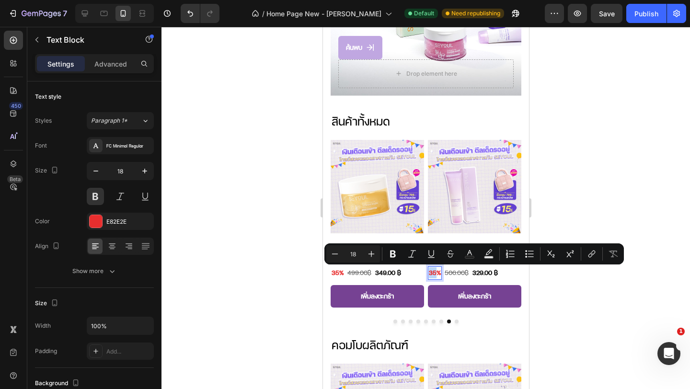
click at [432, 272] on p "35%" at bounding box center [435, 272] width 12 height 11
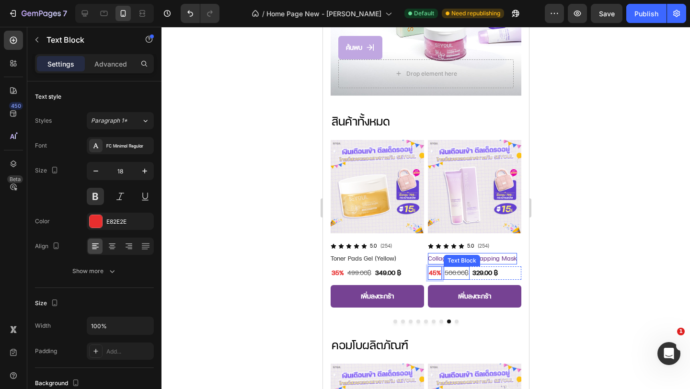
click at [453, 273] on s "506.00" at bounding box center [454, 272] width 20 height 9
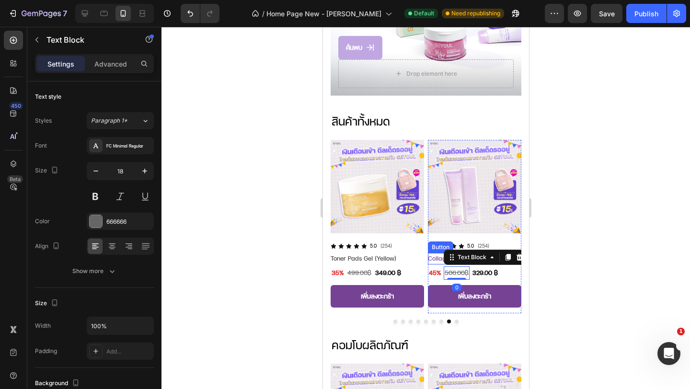
click at [434, 256] on p "Collagen Night Wrapping Mask" at bounding box center [472, 258] width 89 height 11
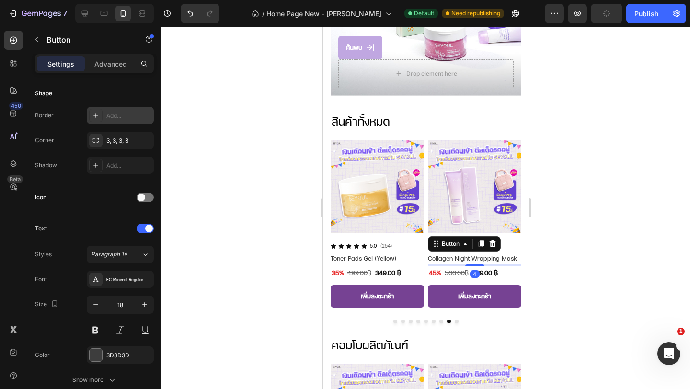
scroll to position [427, 0]
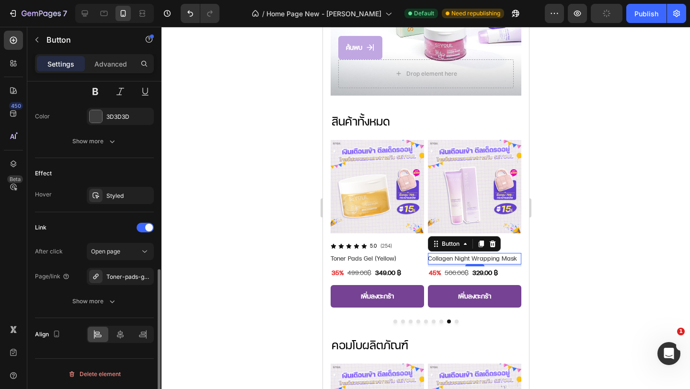
click at [124, 241] on div "Link After click Open page Page/link Toner-pads-gel-yellow-seyoul Show more" at bounding box center [94, 265] width 119 height 90
click at [122, 250] on div "Open page" at bounding box center [115, 251] width 49 height 9
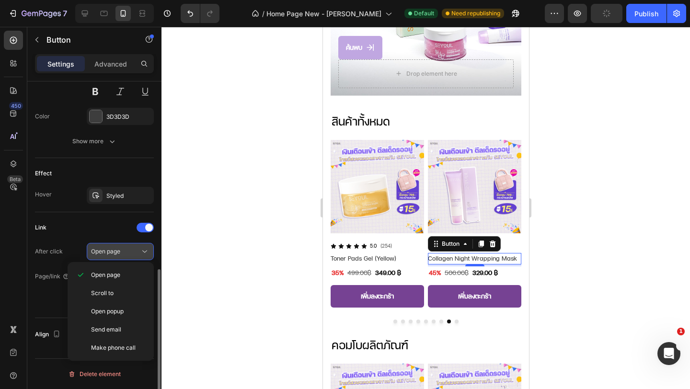
click at [122, 251] on div "Open page" at bounding box center [115, 251] width 49 height 9
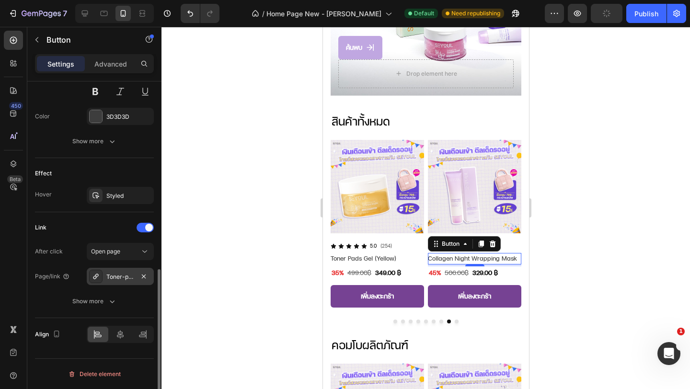
click at [109, 273] on div "Toner-pads-gel-yellow-seyoul" at bounding box center [120, 277] width 28 height 9
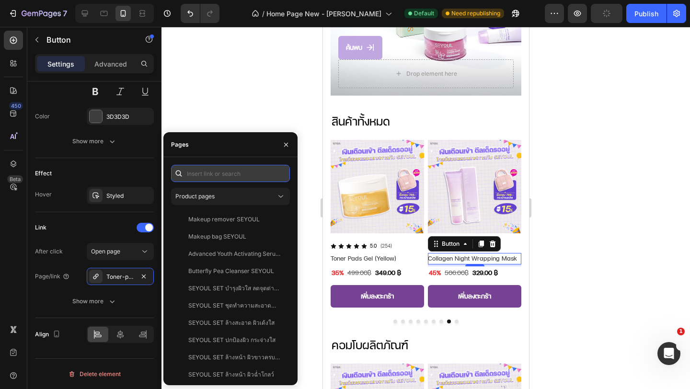
click at [196, 175] on input "text" at bounding box center [230, 173] width 119 height 17
type input "m"
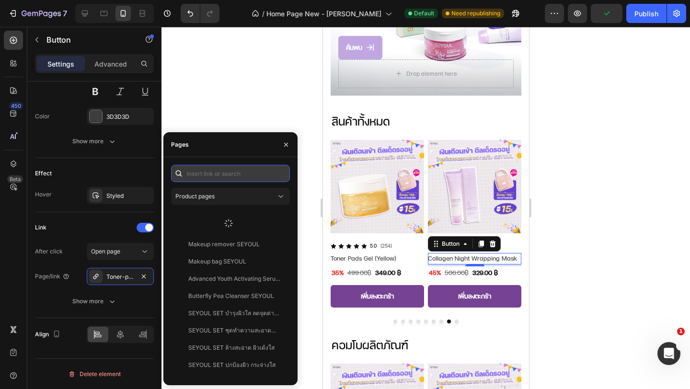
type input "c"
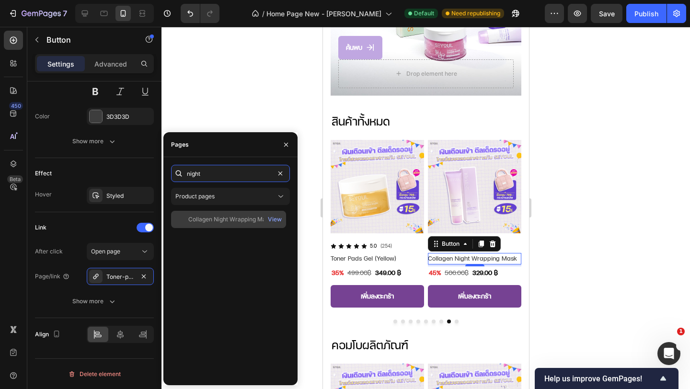
type input "night"
click at [224, 219] on div "Collagen Night Wrapping Mask SEYOUL" at bounding box center [234, 219] width 92 height 9
click at [255, 114] on div at bounding box center [426, 208] width 529 height 362
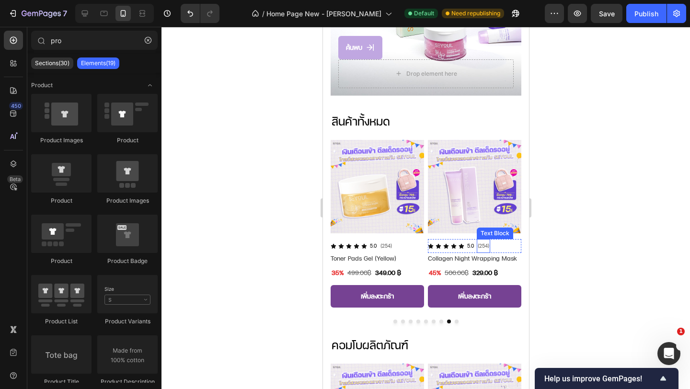
click at [483, 246] on p "(254)" at bounding box center [483, 246] width 12 height 12
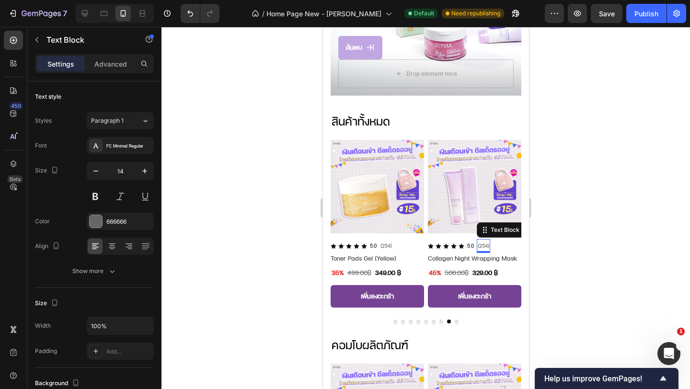
click at [483, 246] on p "(254)" at bounding box center [483, 246] width 12 height 12
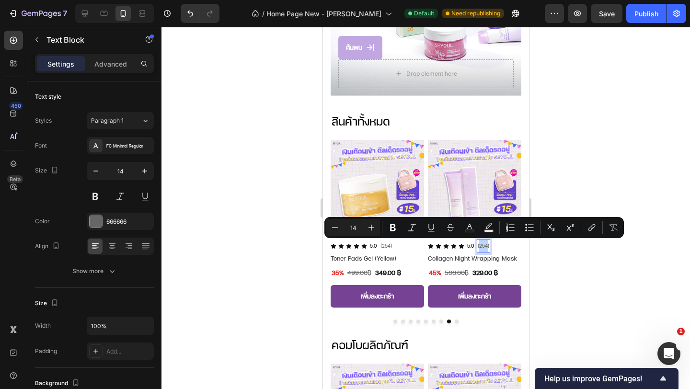
click at [483, 246] on p "(254)" at bounding box center [483, 246] width 12 height 12
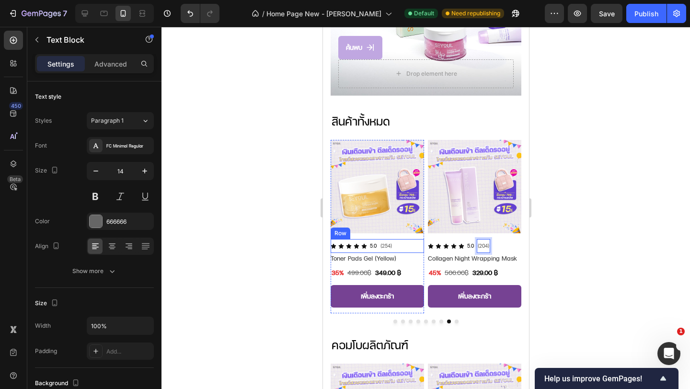
click at [285, 251] on div at bounding box center [426, 208] width 529 height 362
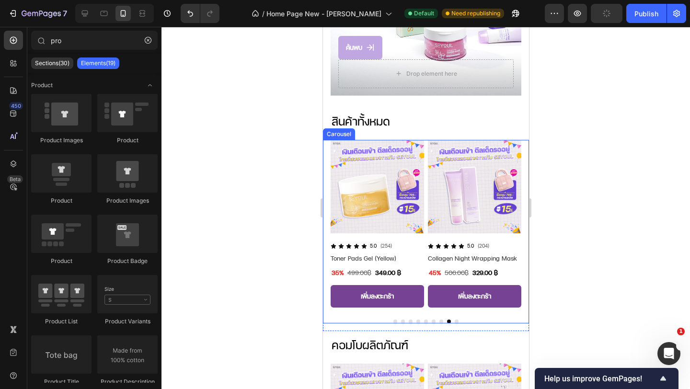
click at [457, 320] on button "Dot" at bounding box center [456, 322] width 4 height 4
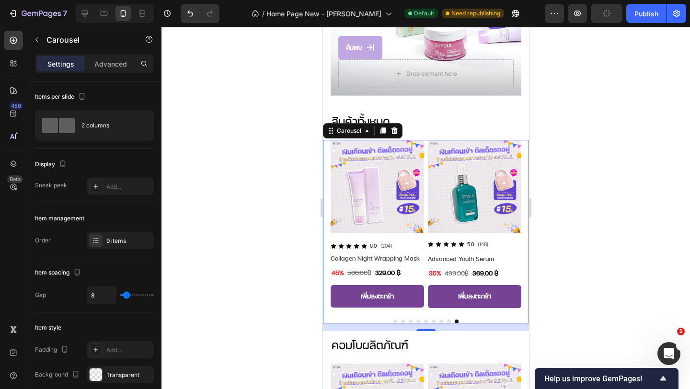
click at [401, 321] on button "Dot" at bounding box center [403, 322] width 4 height 4
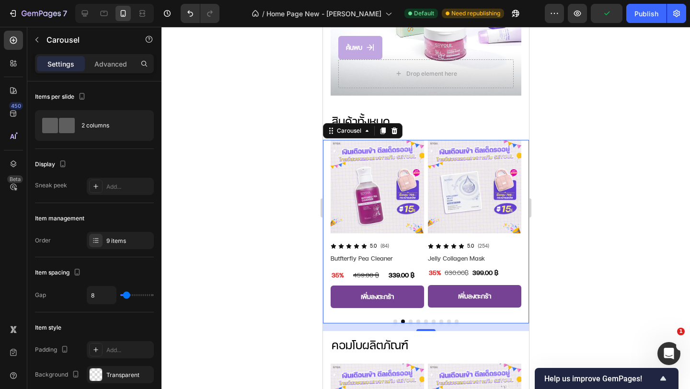
click at [284, 235] on div at bounding box center [426, 208] width 529 height 362
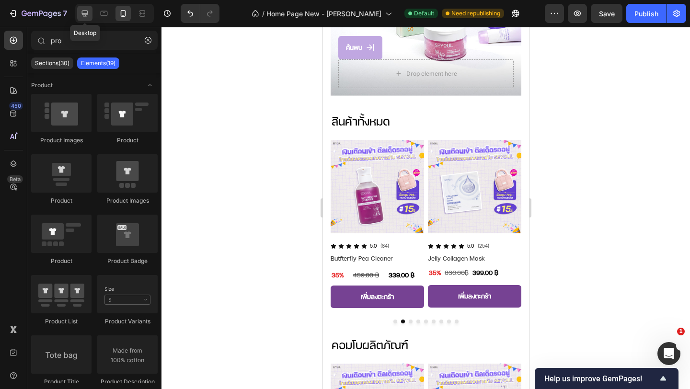
click at [84, 10] on icon at bounding box center [85, 14] width 10 height 10
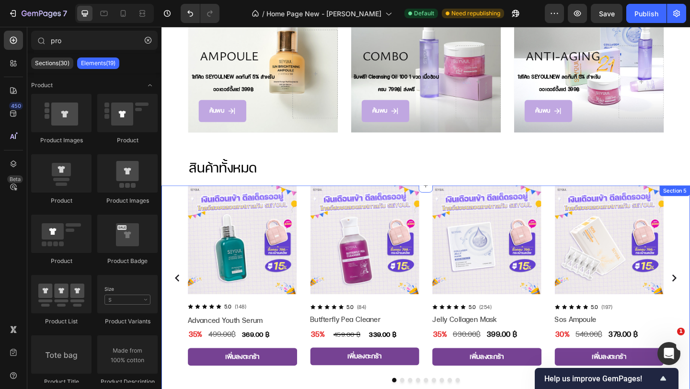
scroll to position [538, 0]
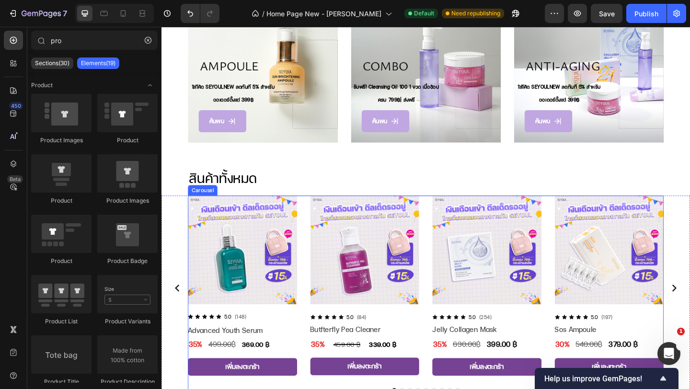
click at [181, 313] on circle "Carousel Back Arrow" at bounding box center [178, 311] width 23 height 23
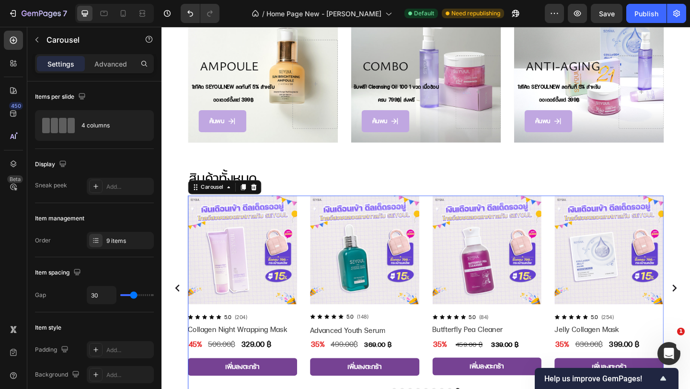
click at [181, 313] on circle "Carousel Back Arrow" at bounding box center [178, 311] width 23 height 23
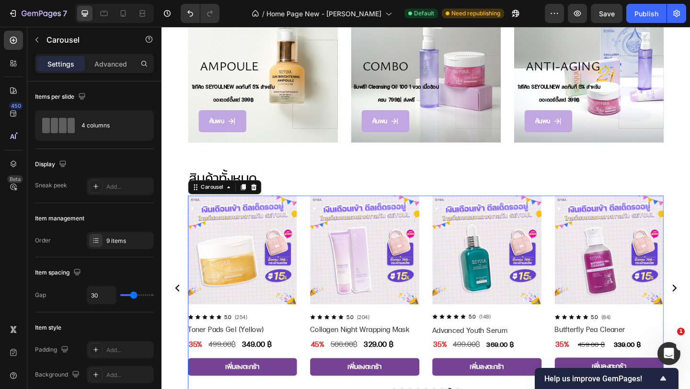
click at [181, 313] on circle "Carousel Back Arrow" at bounding box center [178, 311] width 23 height 23
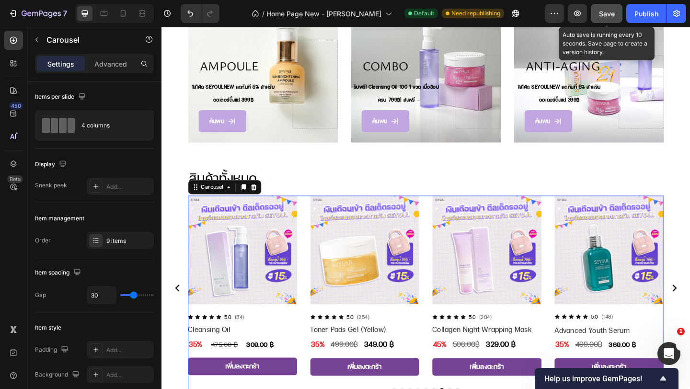
click at [613, 14] on span "Save" at bounding box center [607, 14] width 16 height 8
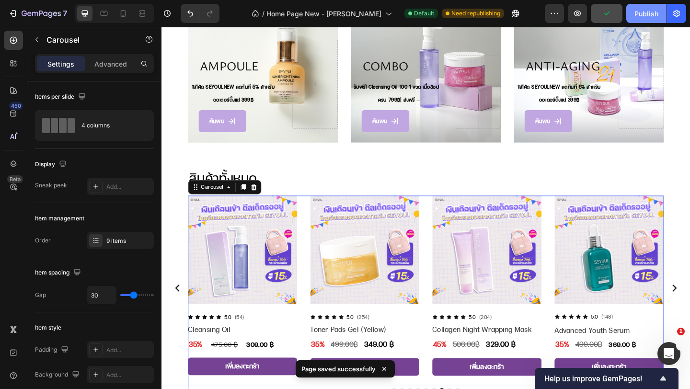
click at [650, 17] on div "Publish" at bounding box center [647, 14] width 24 height 10
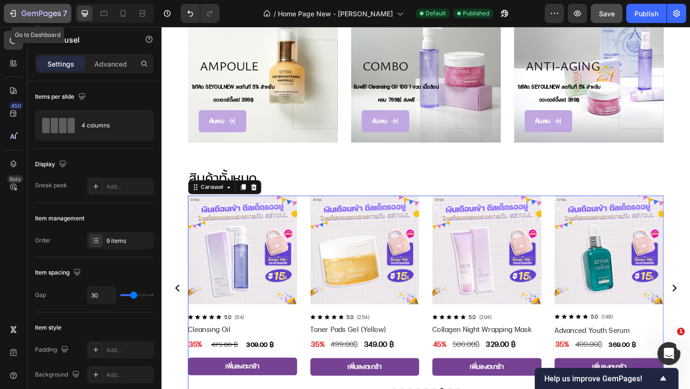
click at [48, 19] on button "7" at bounding box center [38, 13] width 68 height 19
